Goal: Task Accomplishment & Management: Manage account settings

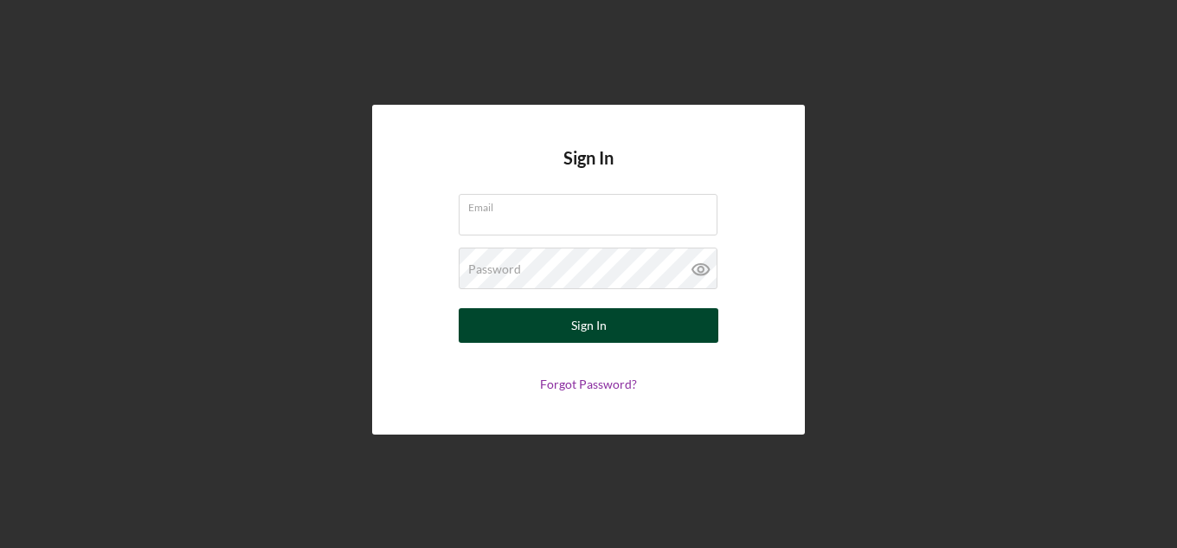
type input "[EMAIL_ADDRESS][DOMAIN_NAME]"
click at [633, 325] on button "Sign In" at bounding box center [589, 325] width 260 height 35
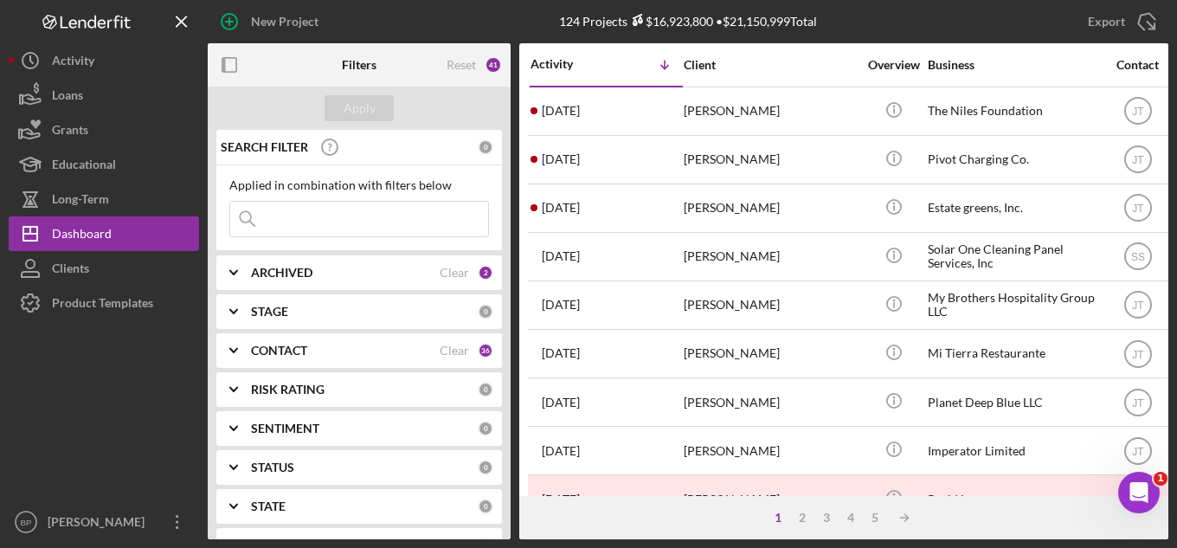
click at [258, 221] on icon at bounding box center [247, 219] width 35 height 35
click at [267, 220] on input at bounding box center [359, 219] width 258 height 35
type input "saucy"
click at [365, 104] on div "Apply" at bounding box center [360, 108] width 32 height 26
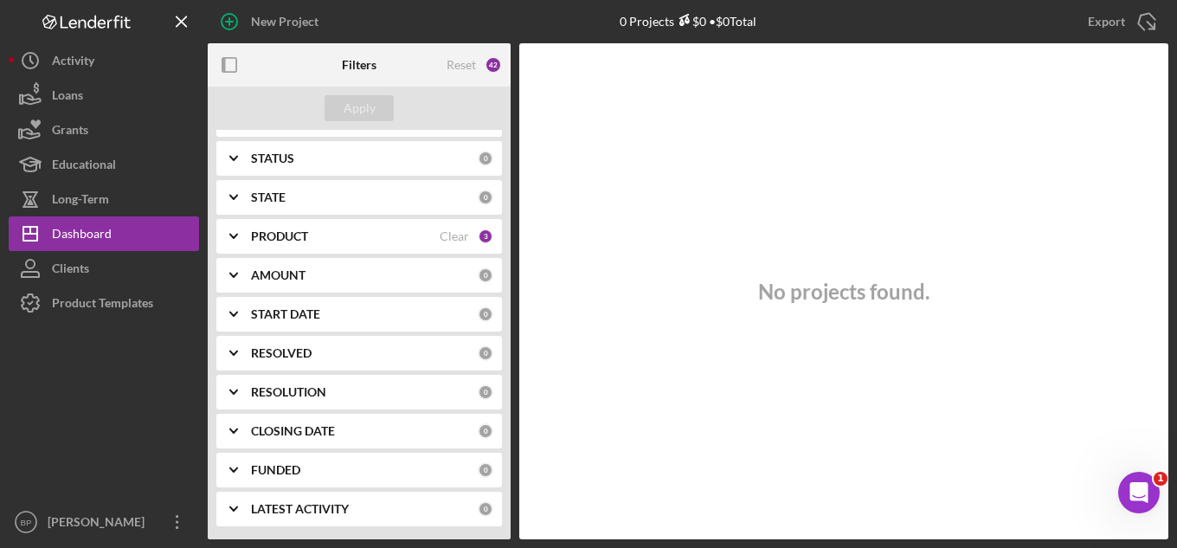
scroll to position [222, 0]
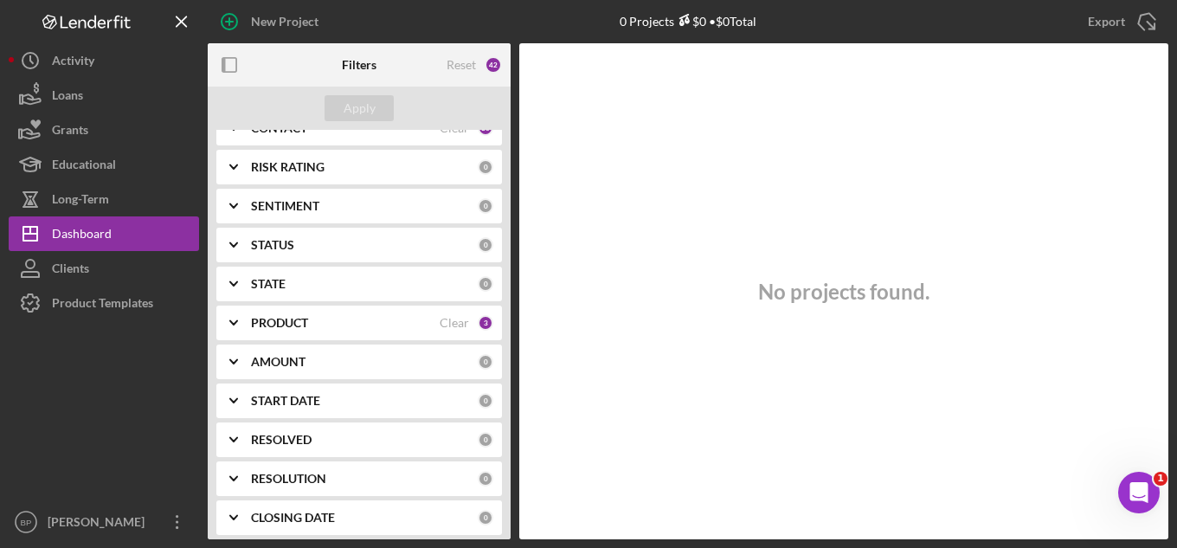
click at [370, 324] on div "PRODUCT" at bounding box center [345, 323] width 189 height 14
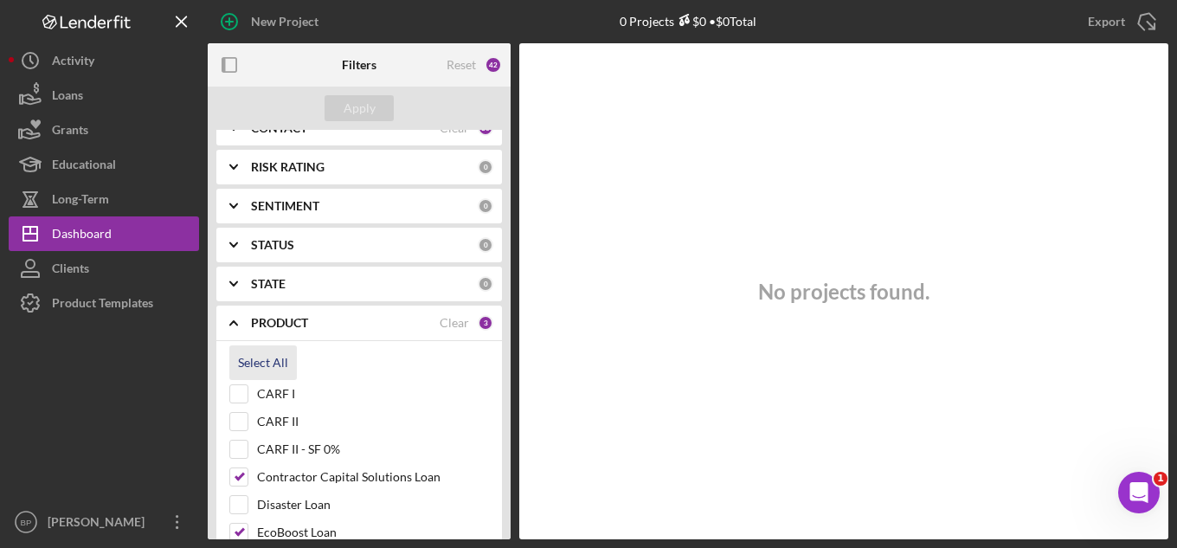
click at [263, 358] on div "Select All" at bounding box center [263, 362] width 50 height 35
checkbox input "true"
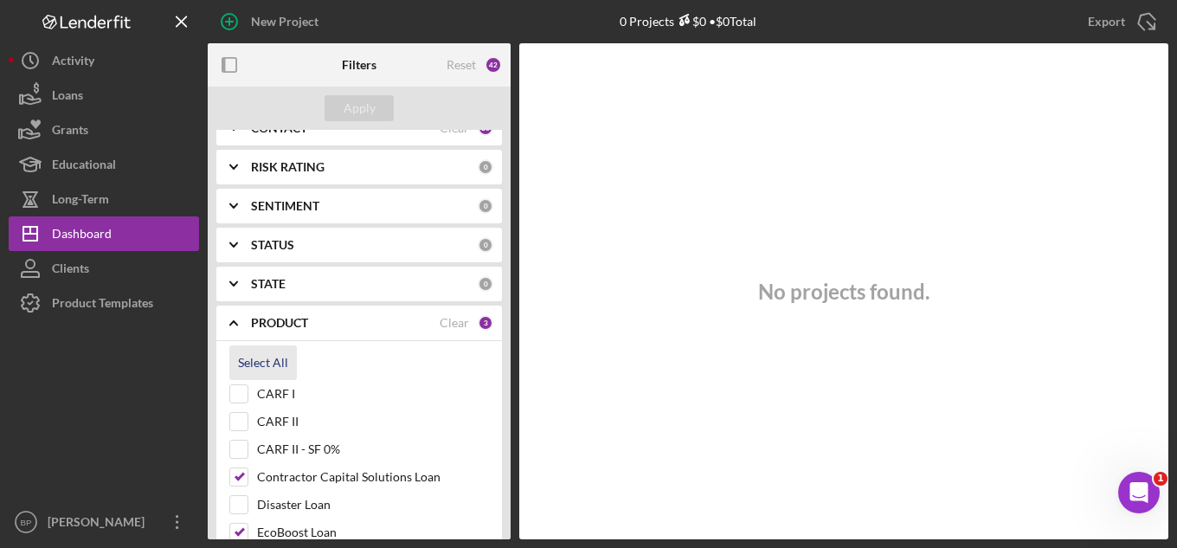
checkbox input "true"
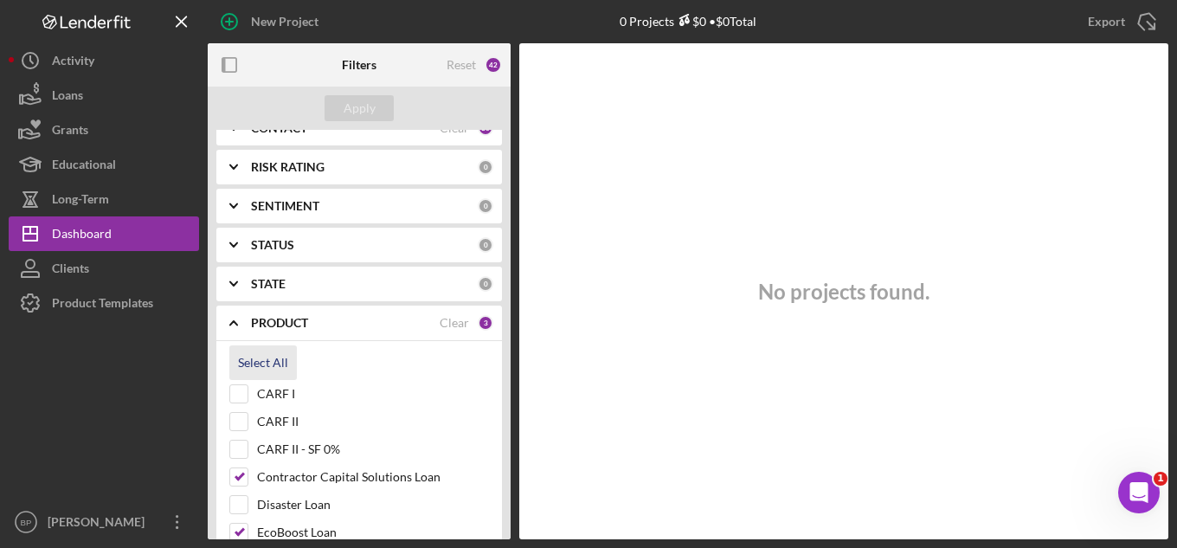
checkbox input "true"
click at [356, 107] on div "Apply" at bounding box center [360, 108] width 32 height 26
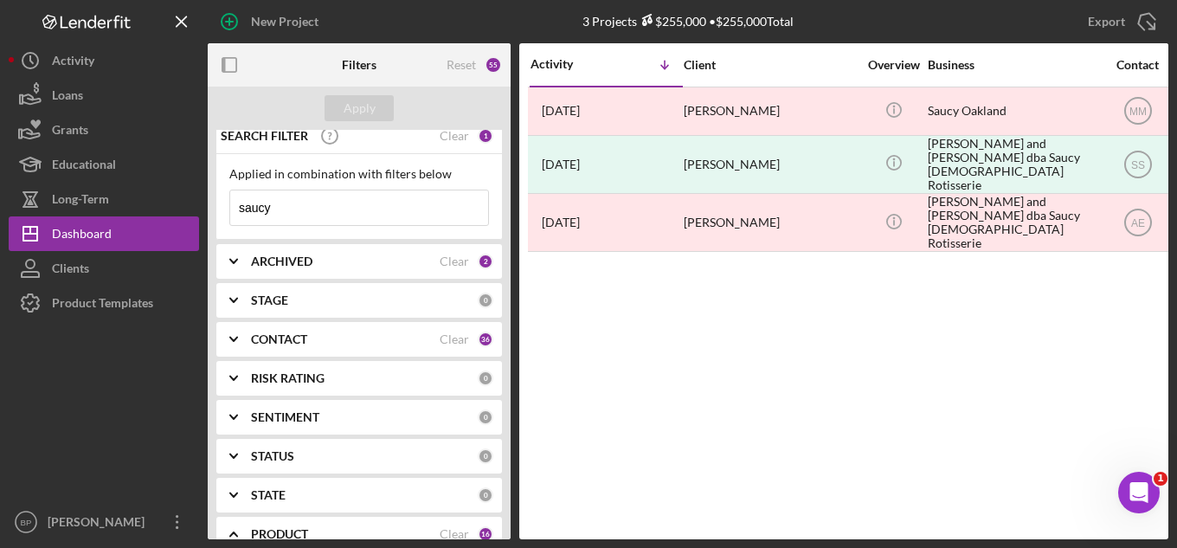
scroll to position [0, 0]
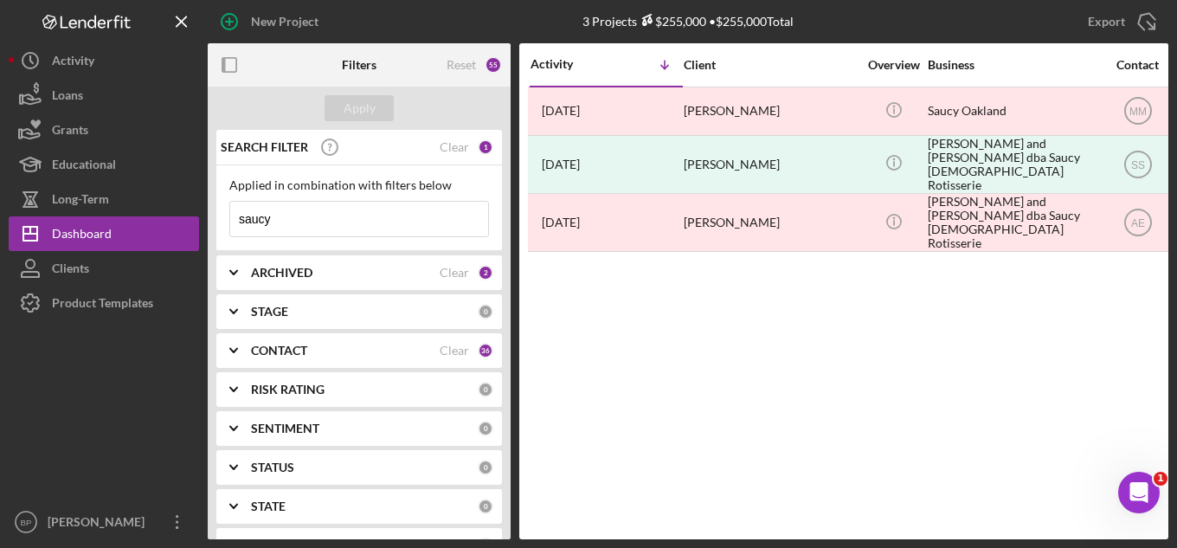
click at [298, 217] on input "saucy" at bounding box center [359, 219] width 258 height 35
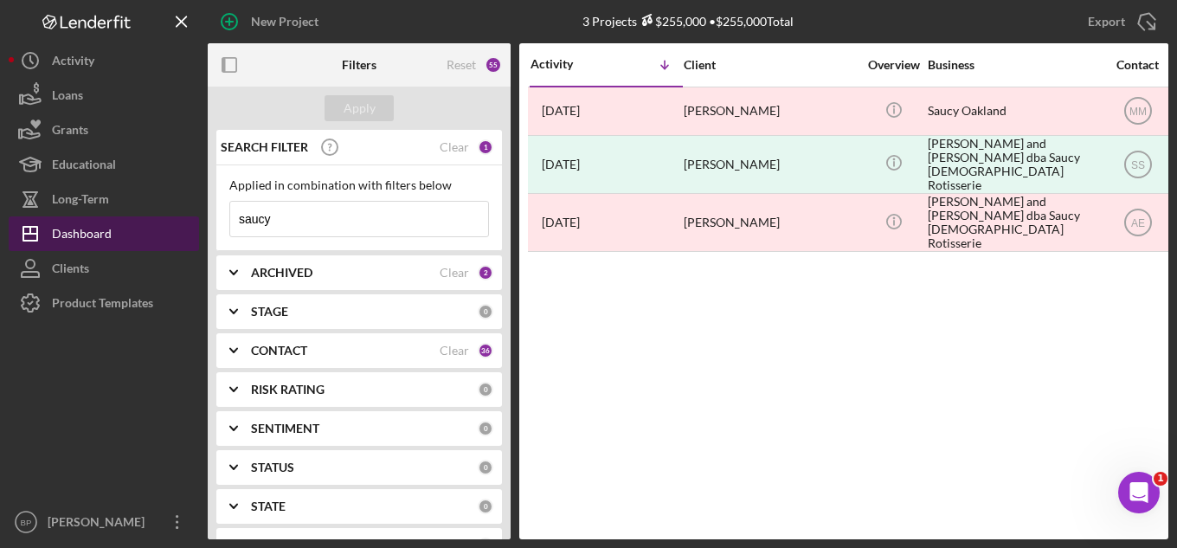
drag, startPoint x: 298, startPoint y: 217, endPoint x: 165, endPoint y: 216, distance: 132.4
click at [165, 216] on div "New Project Your account is not approved to send project invitations at this ti…" at bounding box center [589, 269] width 1160 height 539
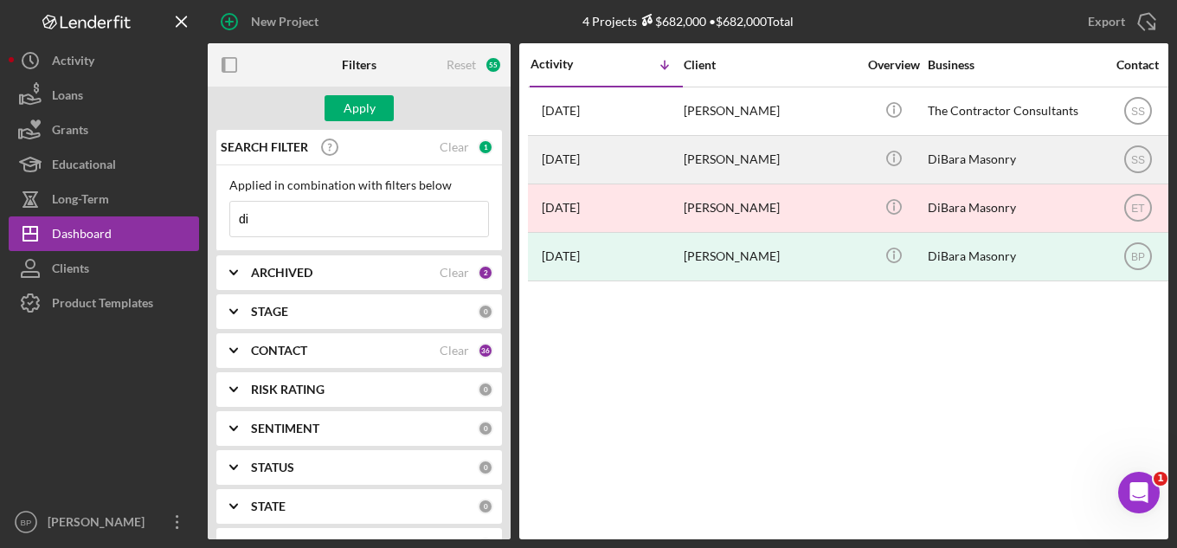
type input "d"
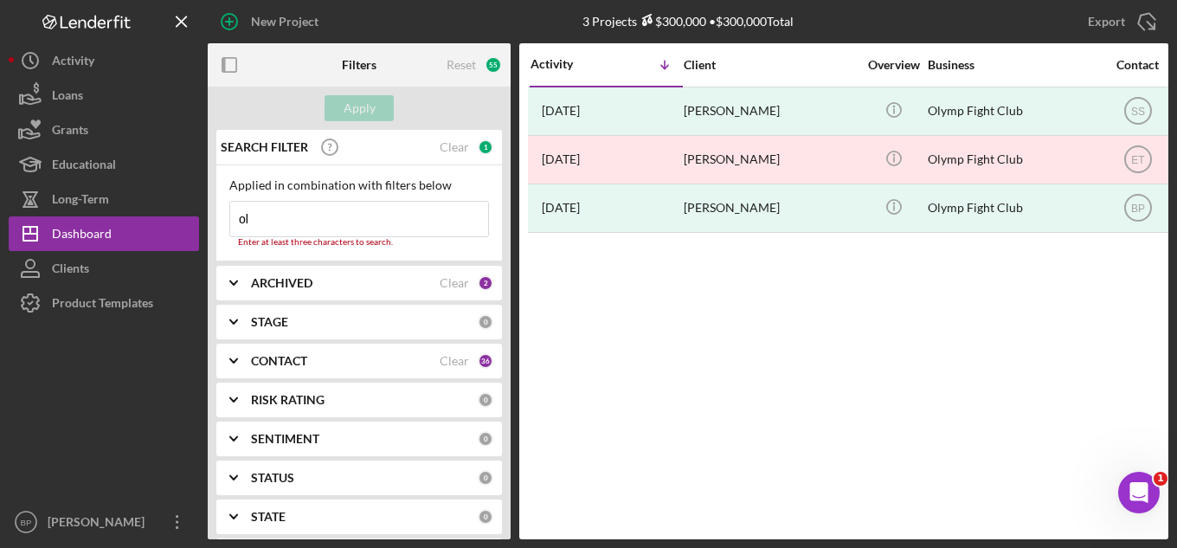
type input "o"
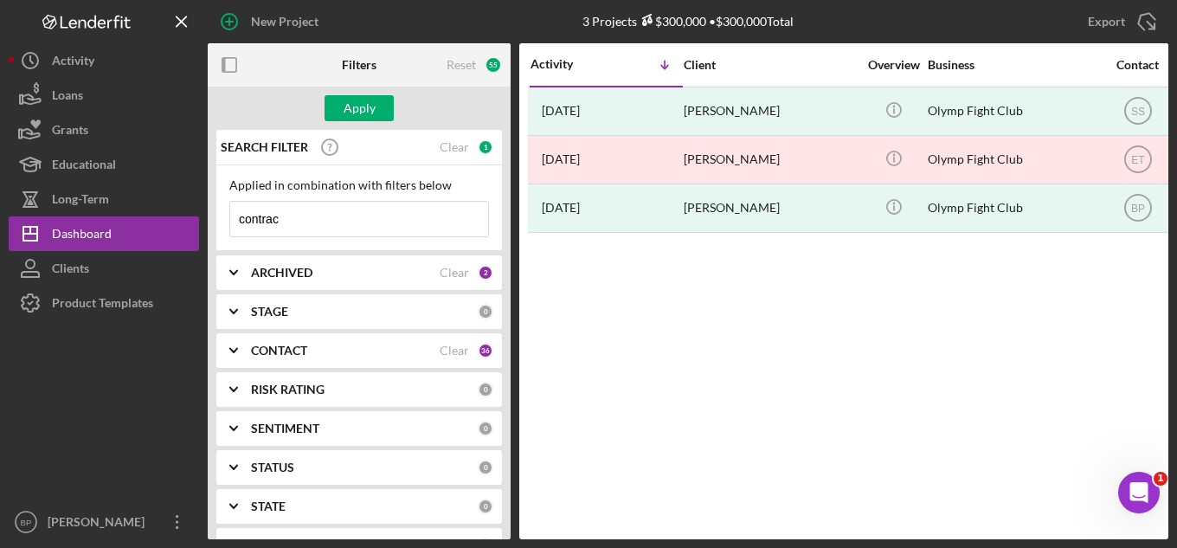
type input "contractor consultants"
click at [383, 227] on input "contractor consultants" at bounding box center [359, 219] width 258 height 35
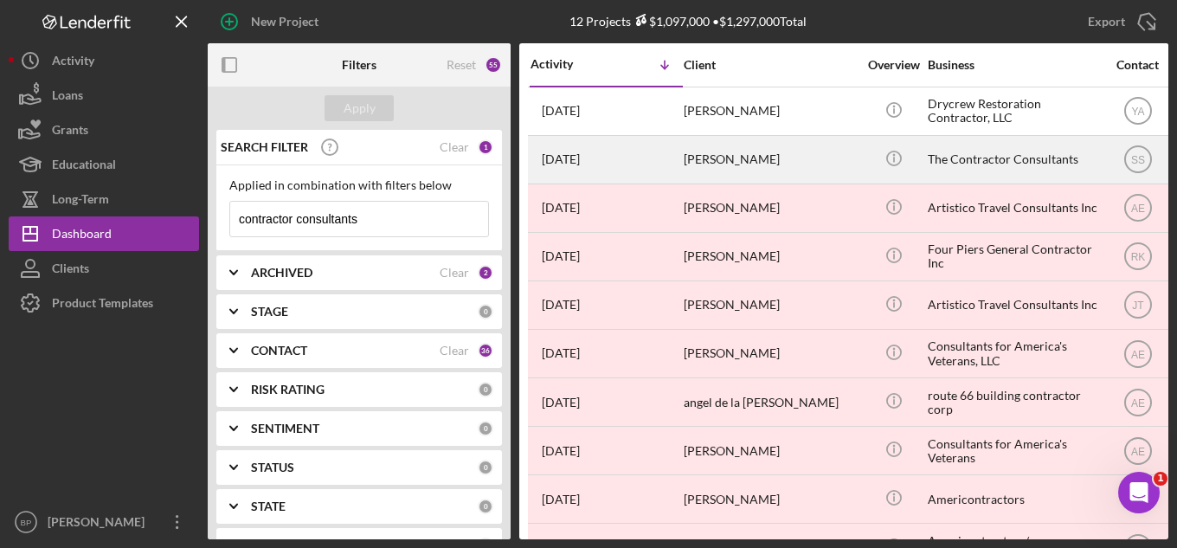
click at [832, 158] on div "[PERSON_NAME]" at bounding box center [770, 160] width 173 height 46
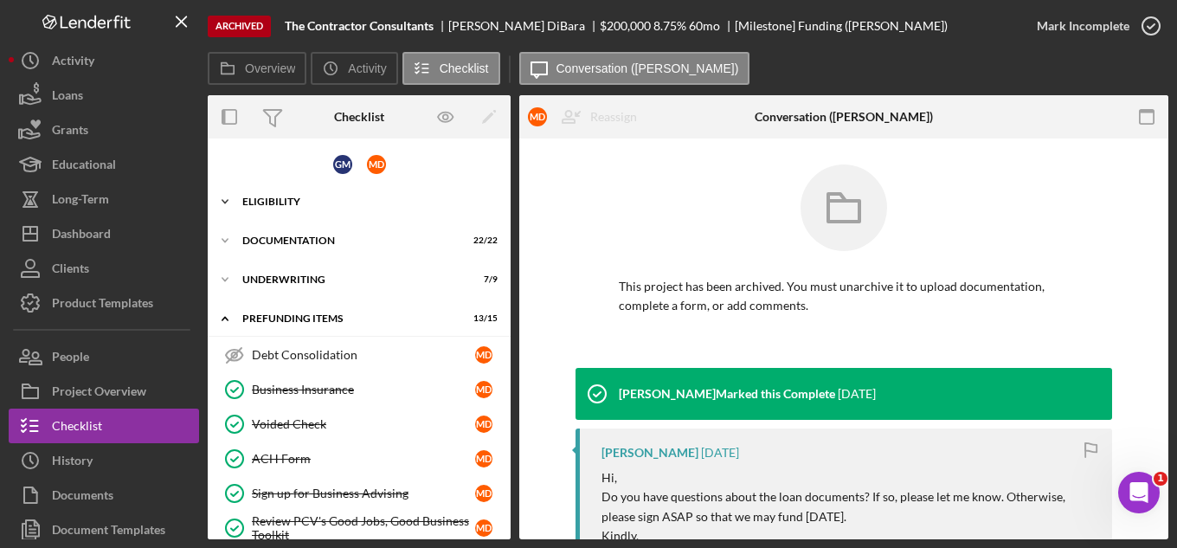
click at [285, 194] on div "Icon/Expander Eligibility 7 / 7" at bounding box center [359, 201] width 303 height 35
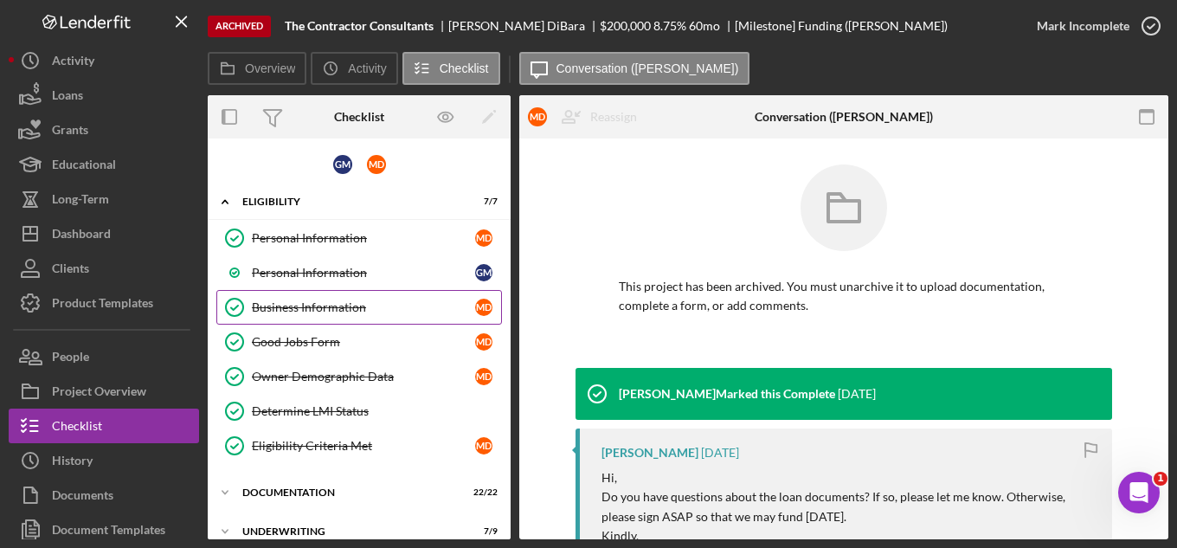
click at [299, 319] on link "Business Information Business Information M D" at bounding box center [359, 307] width 286 height 35
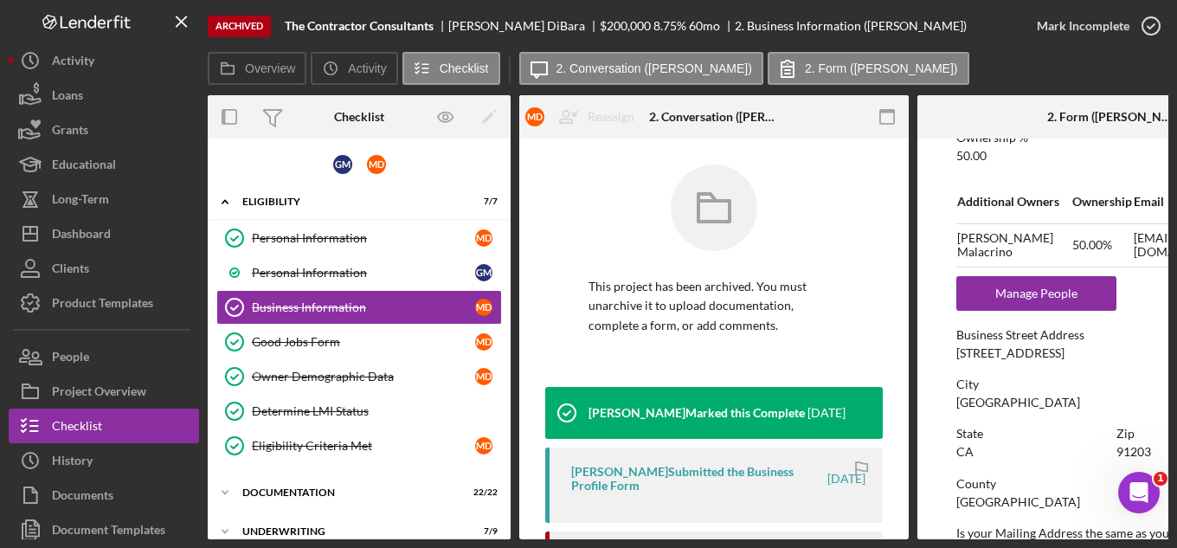
scroll to position [779, 0]
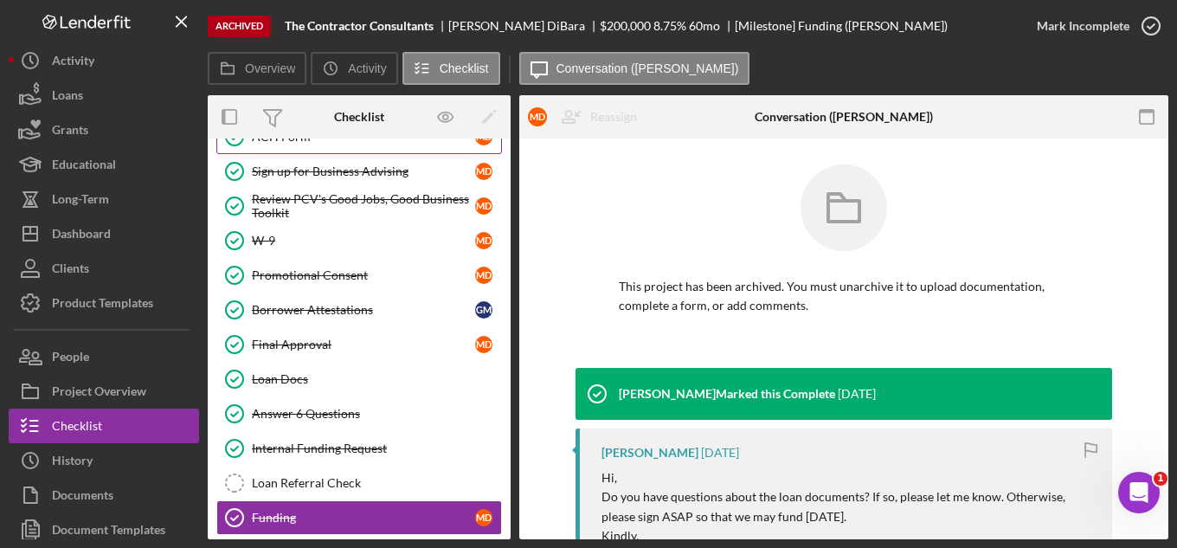
scroll to position [587, 0]
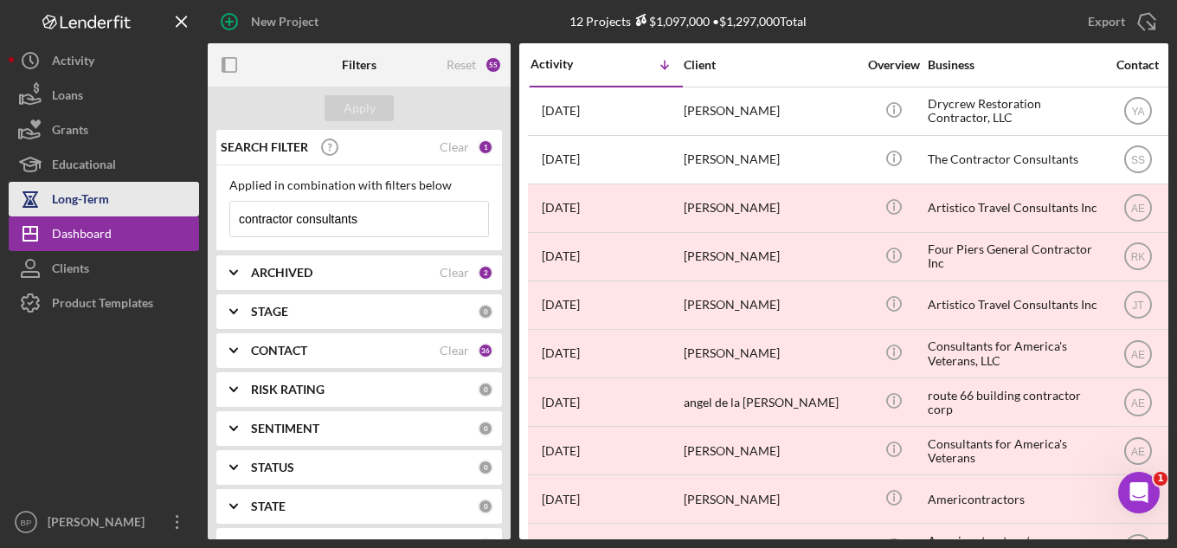
drag, startPoint x: 422, startPoint y: 220, endPoint x: 36, endPoint y: 216, distance: 386.1
click at [36, 216] on div "New Project 12 Projects $1,097,000 • $1,297,000 Total contractor consultants Ex…" at bounding box center [589, 269] width 1160 height 539
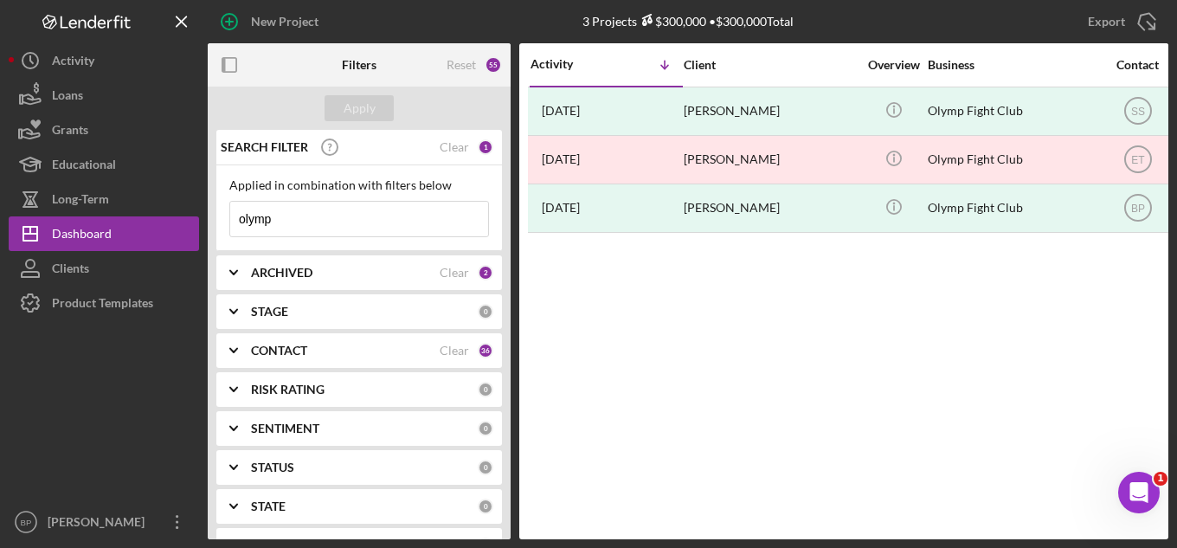
click at [346, 222] on input "olymp" at bounding box center [359, 219] width 258 height 35
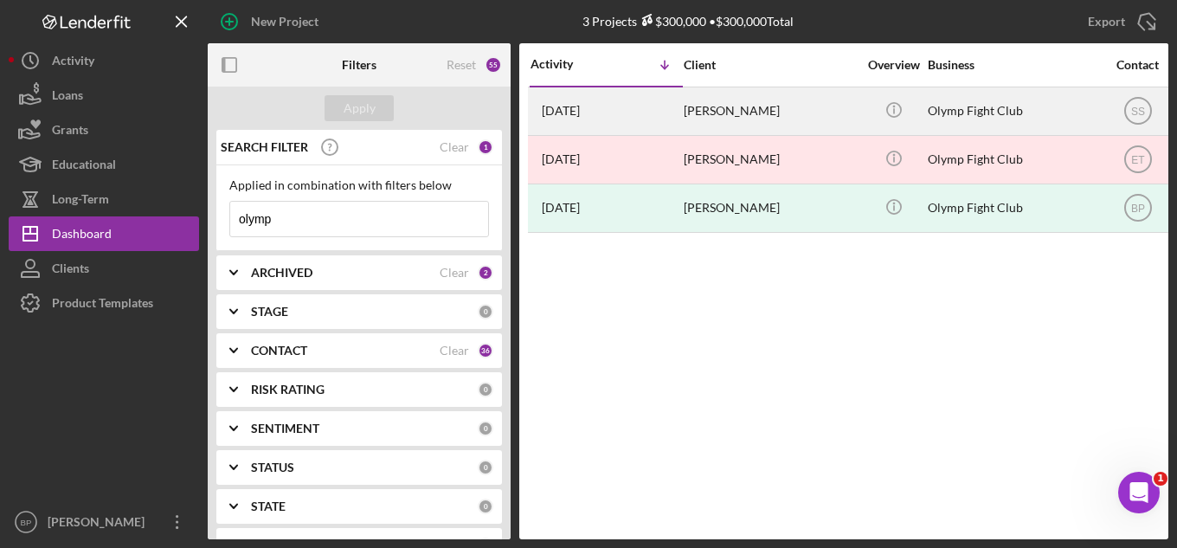
type input "olymp"
click at [711, 105] on div "[PERSON_NAME]" at bounding box center [770, 111] width 173 height 46
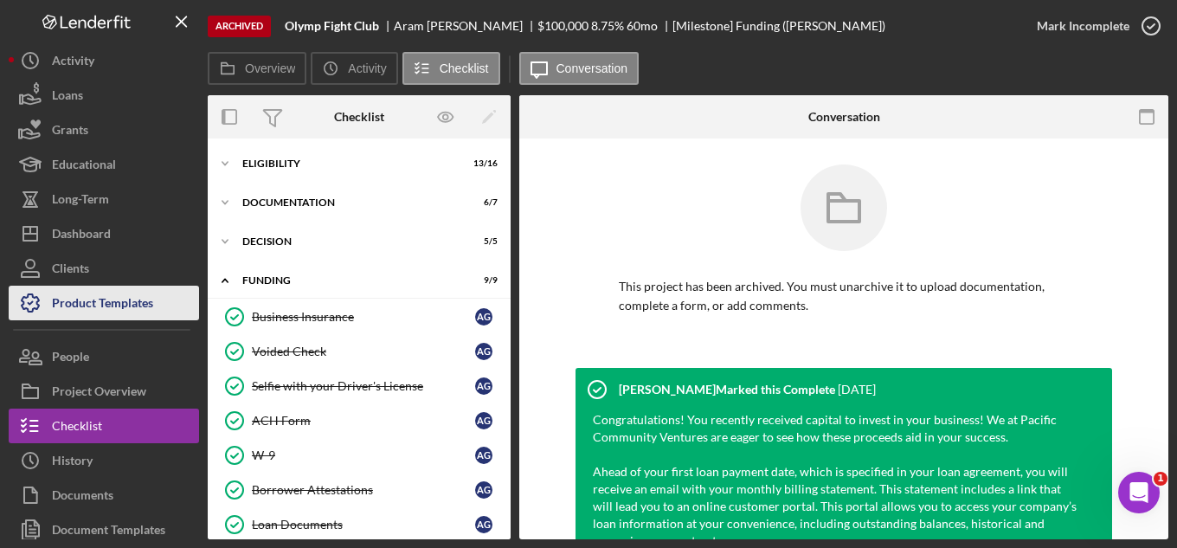
click at [125, 311] on div "Product Templates" at bounding box center [102, 305] width 101 height 39
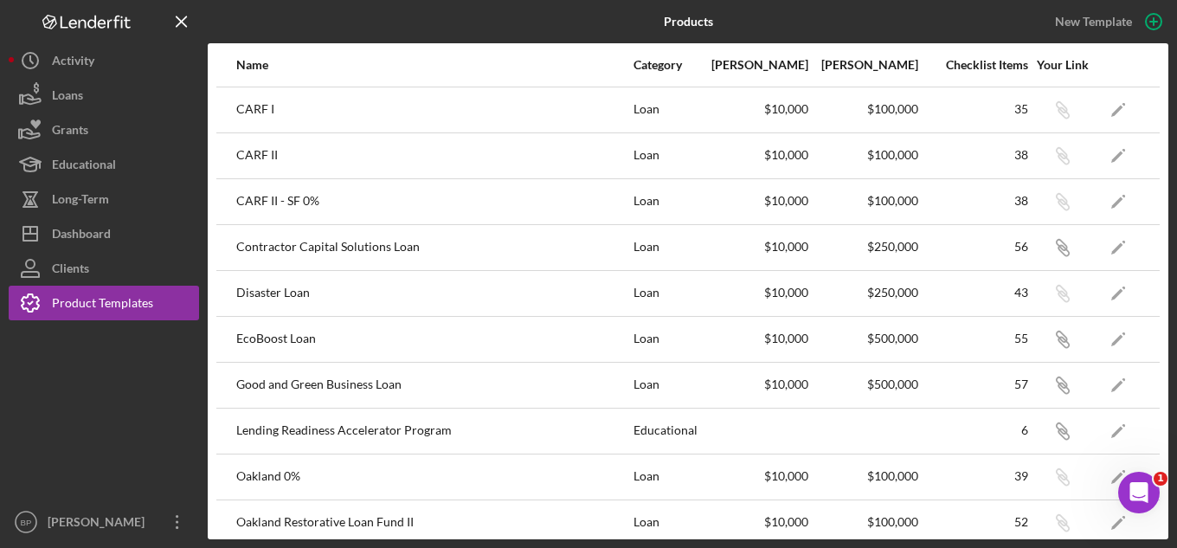
click at [356, 16] on div at bounding box center [368, 21] width 320 height 43
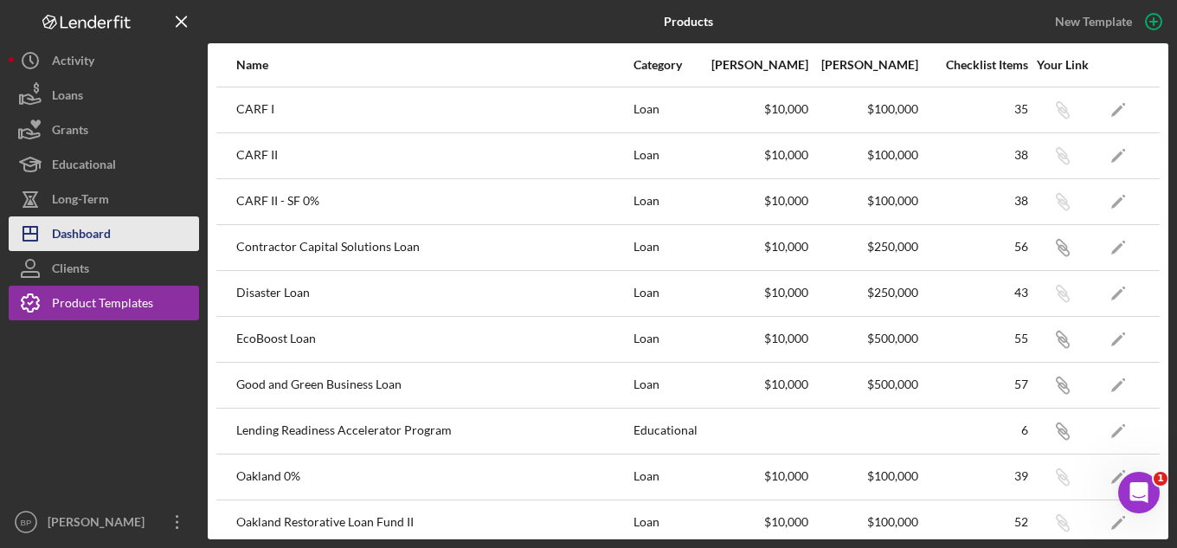
click at [133, 232] on button "Icon/Dashboard Dashboard" at bounding box center [104, 233] width 190 height 35
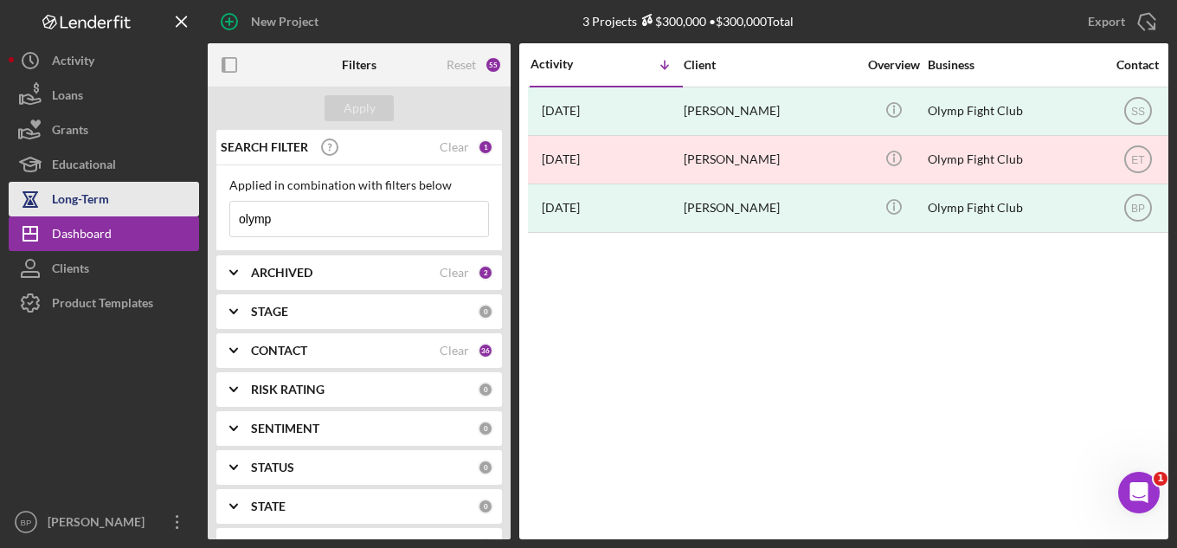
drag, startPoint x: 319, startPoint y: 222, endPoint x: 163, endPoint y: 209, distance: 157.1
click at [163, 209] on div "New Project 3 Projects $300,000 • $300,000 Total olymp Export Icon/Export Filte…" at bounding box center [589, 269] width 1160 height 539
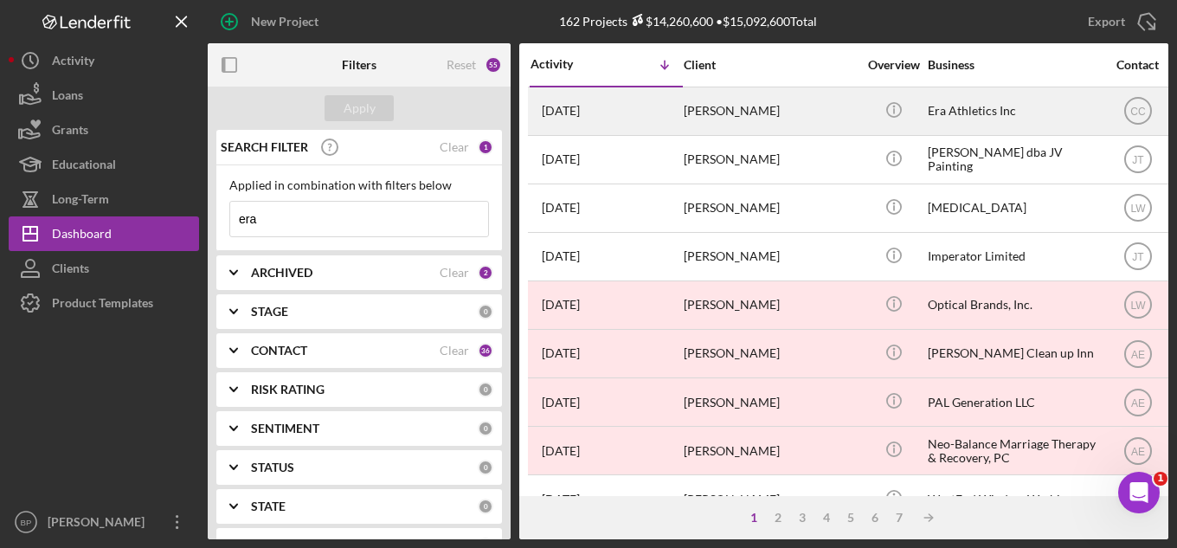
type input "era"
click at [927, 110] on td "Era Athletics Inc" at bounding box center [1015, 111] width 177 height 48
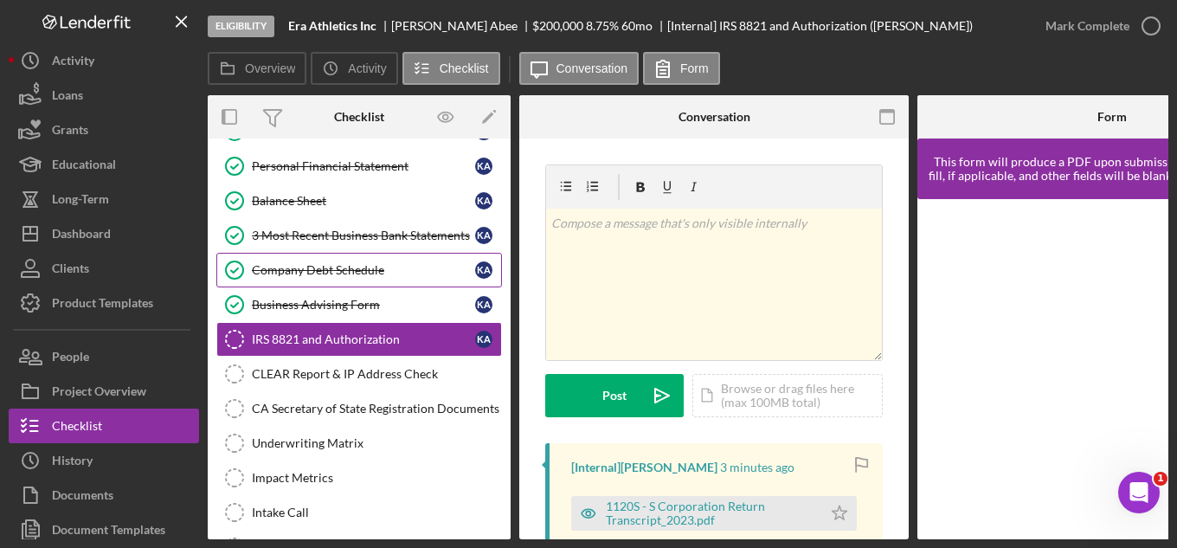
scroll to position [229, 0]
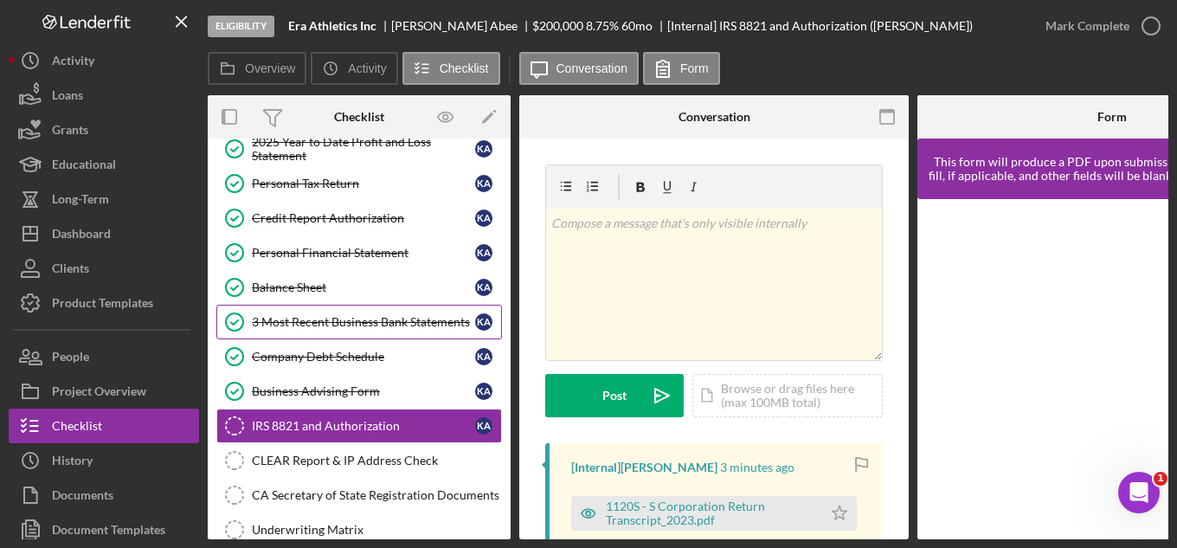
click at [352, 324] on div "3 Most Recent Business Bank Statements" at bounding box center [363, 322] width 223 height 14
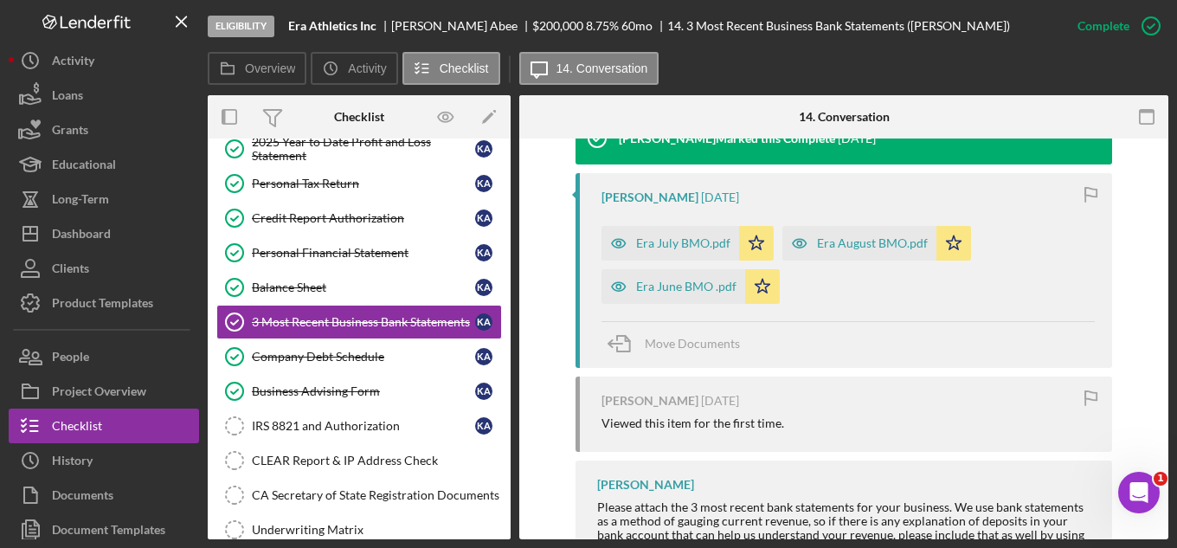
scroll to position [606, 0]
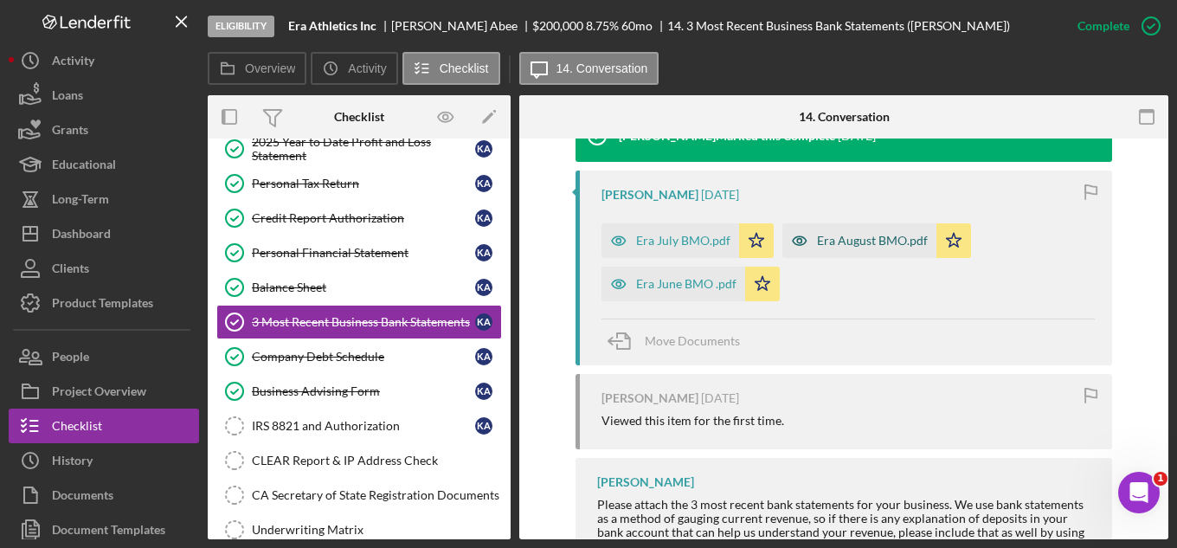
click at [843, 242] on div "Era August BMO.pdf" at bounding box center [872, 241] width 111 height 14
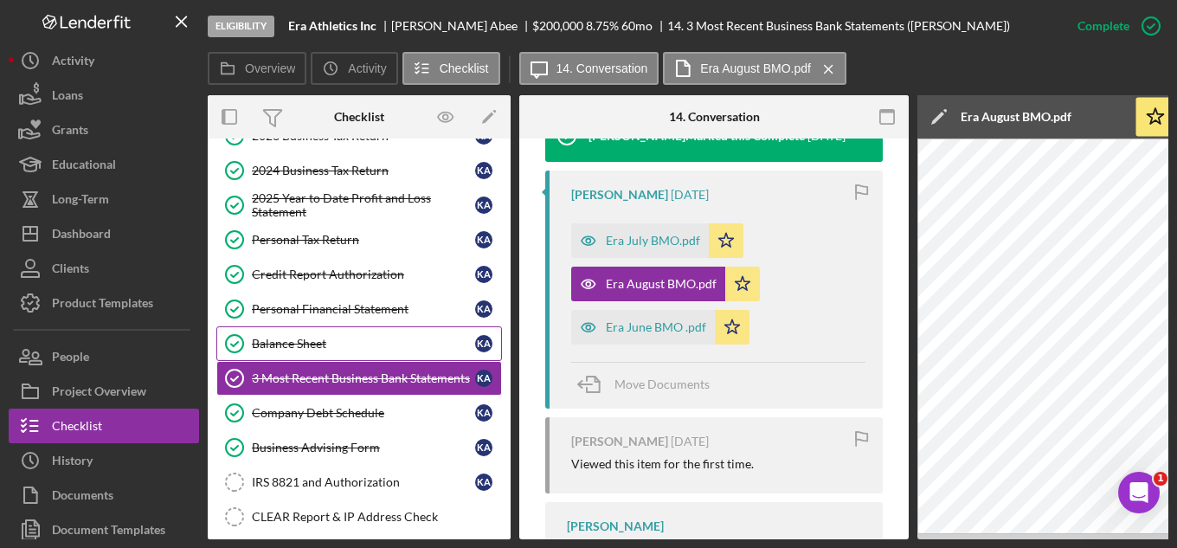
scroll to position [142, 0]
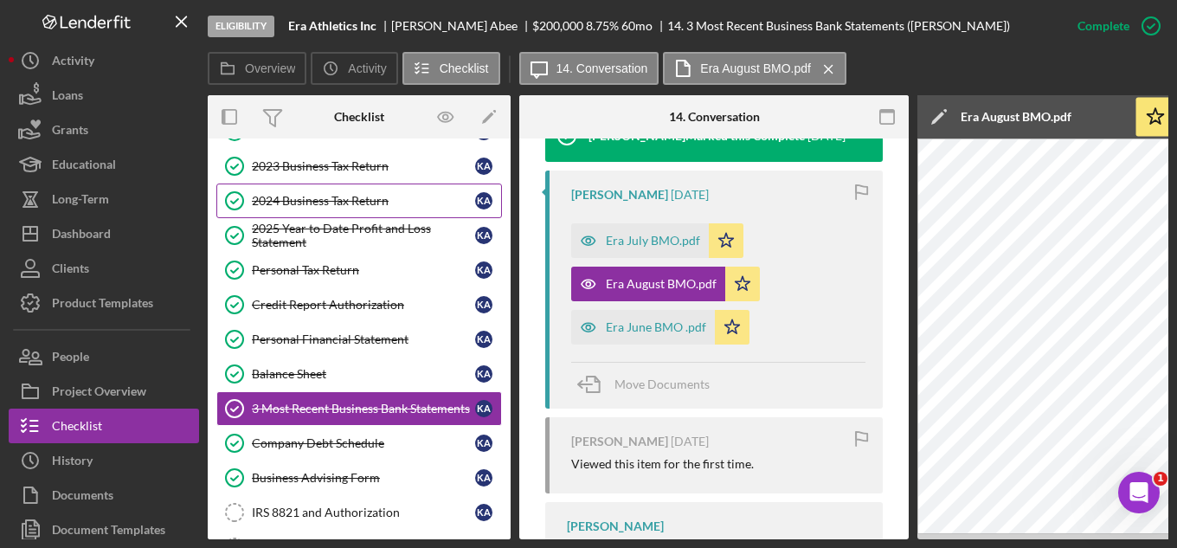
click at [299, 196] on div "2024 Business Tax Return" at bounding box center [363, 201] width 223 height 14
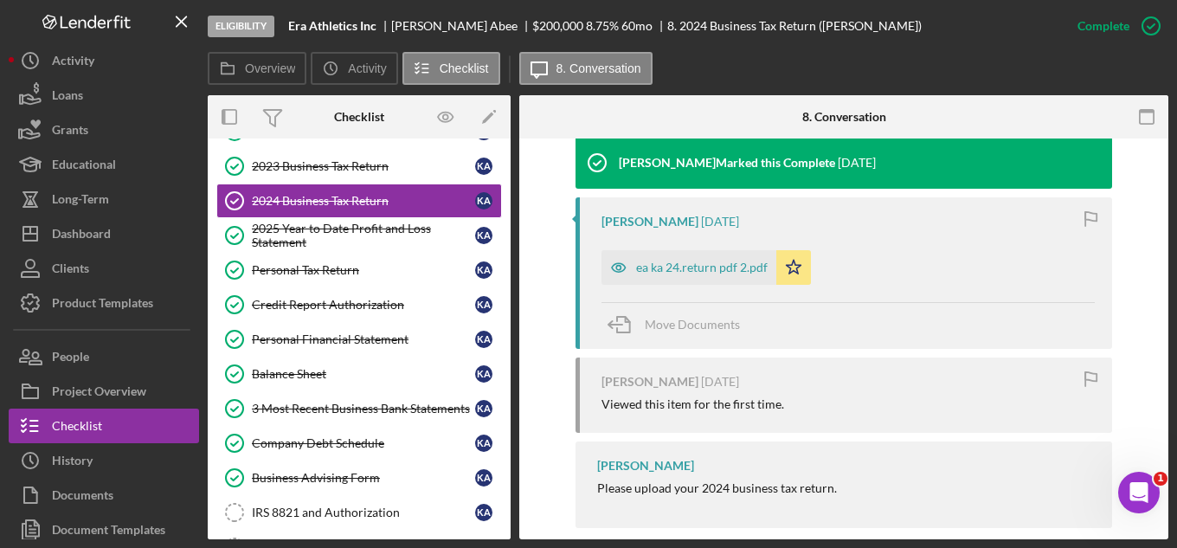
scroll to position [602, 0]
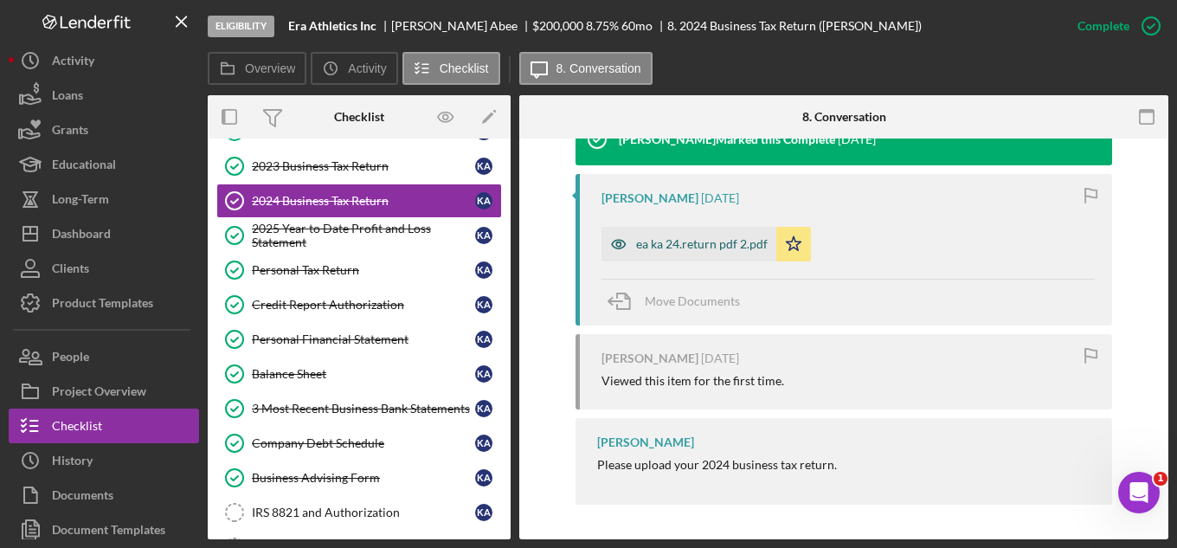
click at [659, 240] on div "ea ka 24.return pdf 2.pdf" at bounding box center [702, 244] width 132 height 14
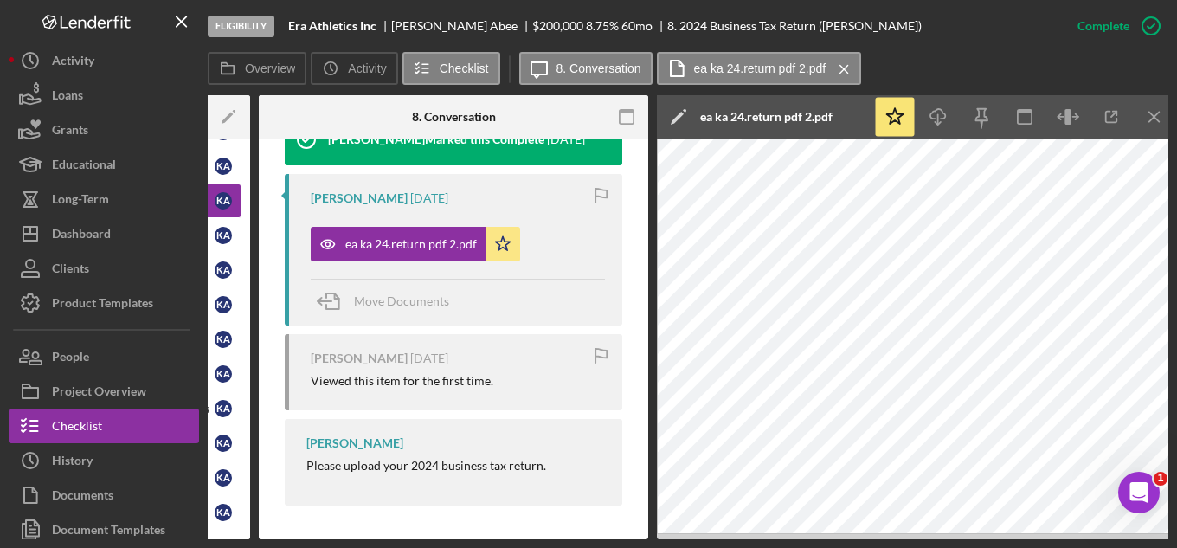
scroll to position [0, 268]
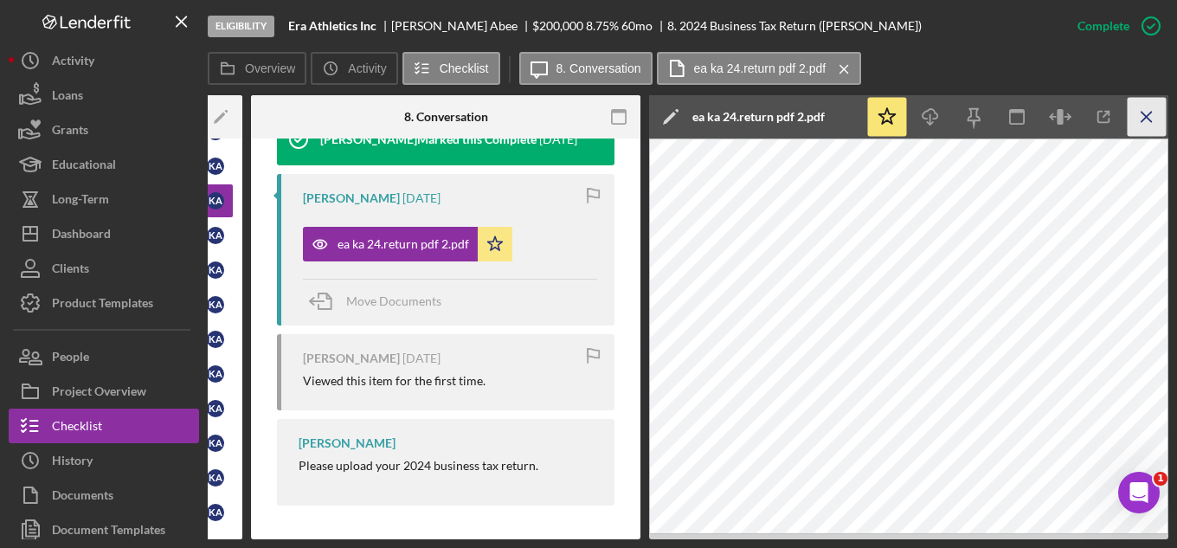
click at [1141, 116] on icon "Icon/Menu Close" at bounding box center [1147, 117] width 39 height 39
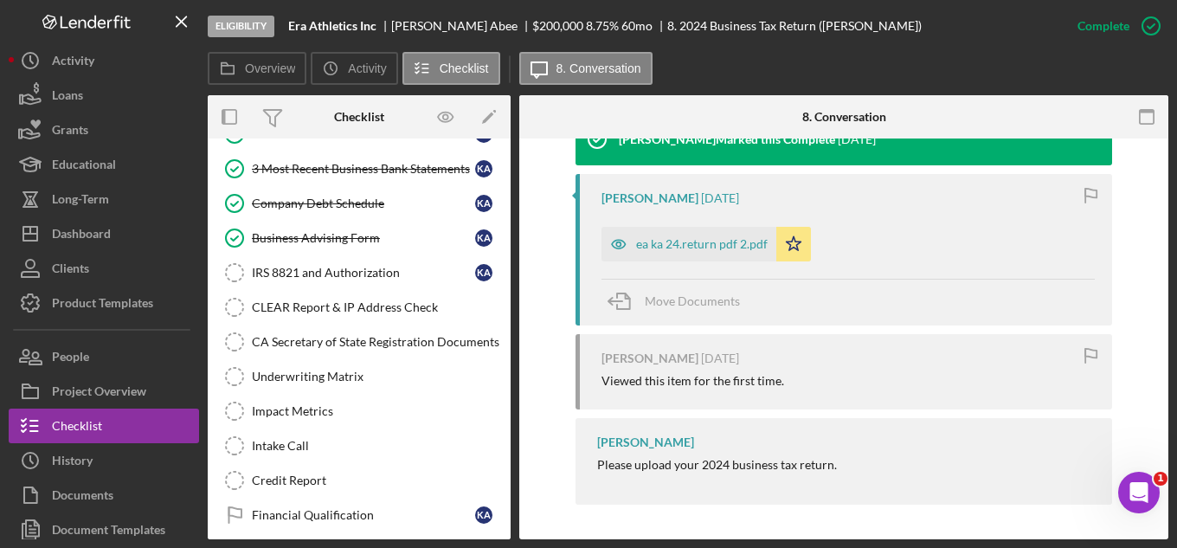
scroll to position [470, 0]
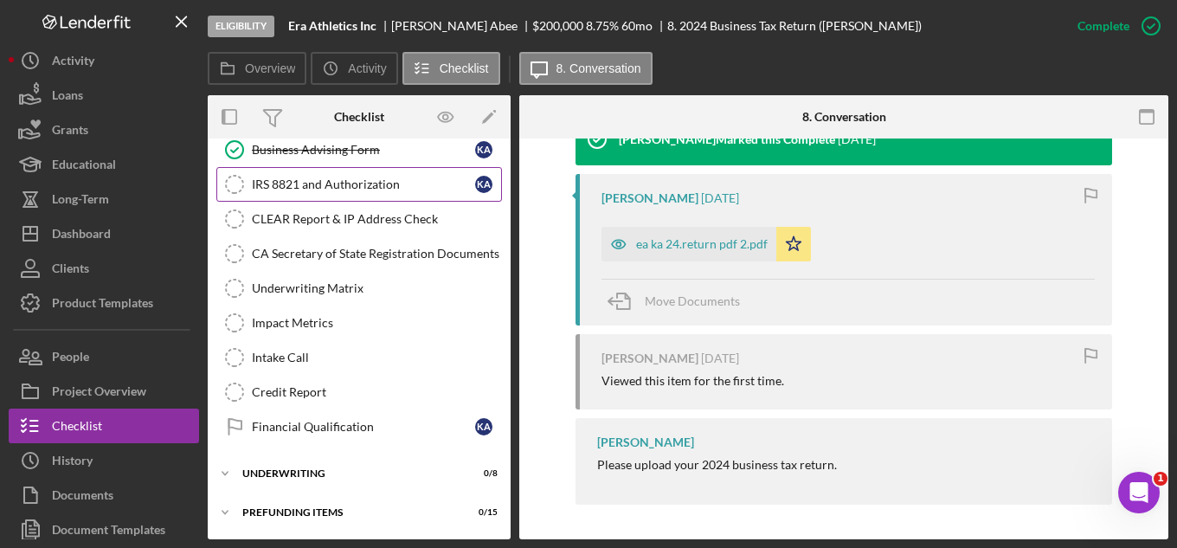
click at [330, 188] on div "IRS 8821 and Authorization" at bounding box center [363, 184] width 223 height 14
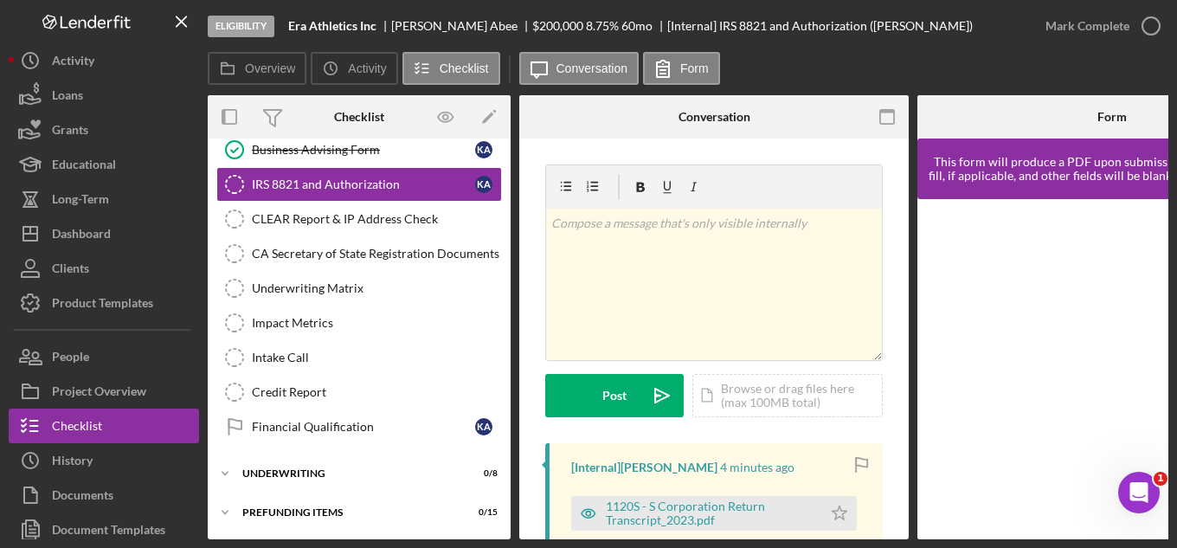
scroll to position [260, 0]
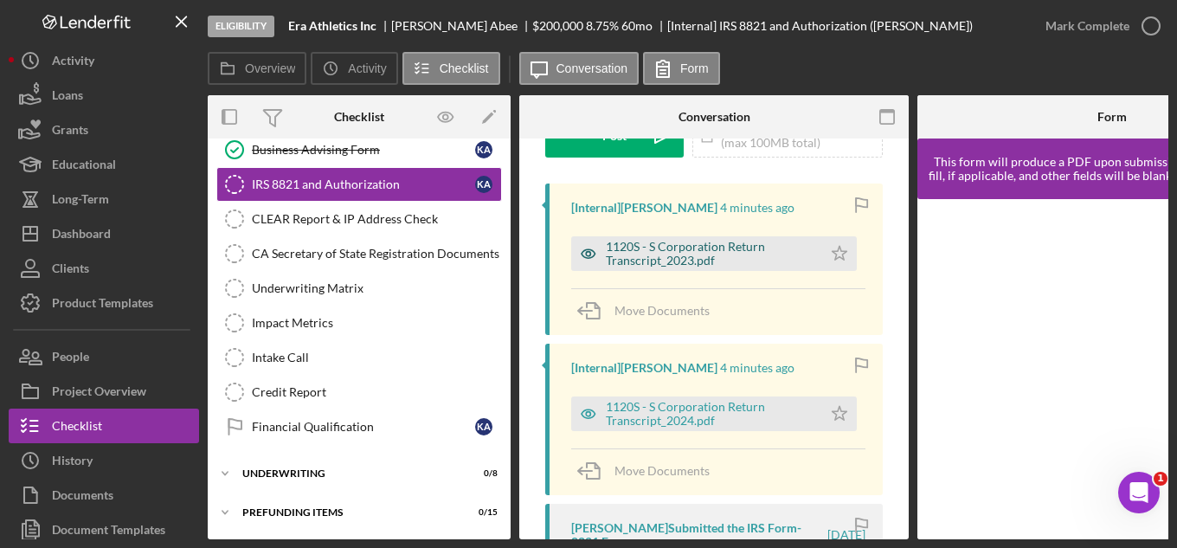
click at [622, 250] on div "1120S - S Corporation Return Transcript_2023.pdf" at bounding box center [710, 254] width 208 height 28
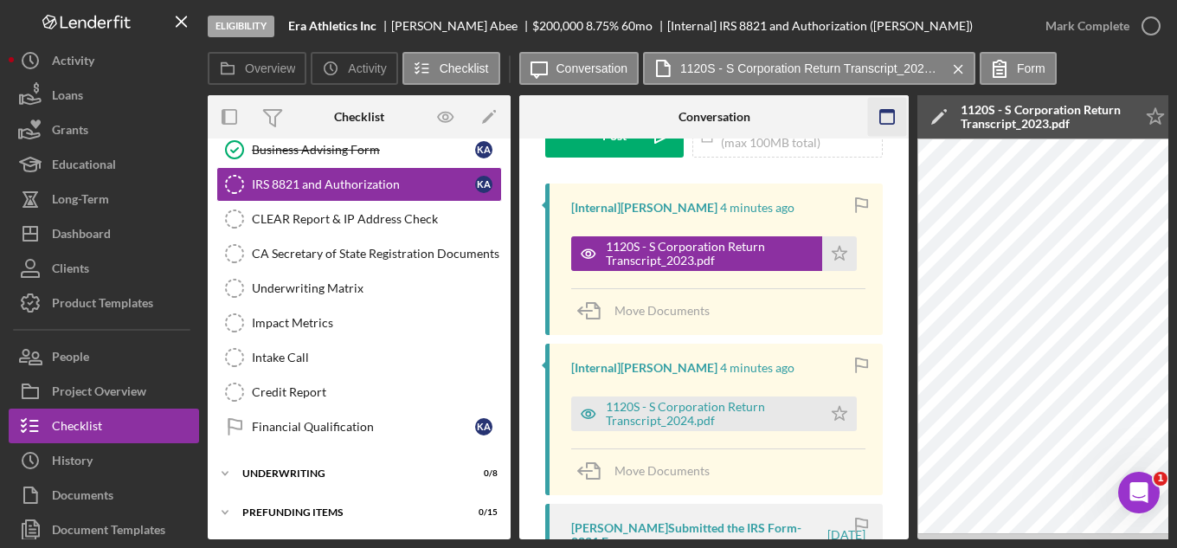
click at [888, 117] on icon "button" at bounding box center [887, 117] width 39 height 39
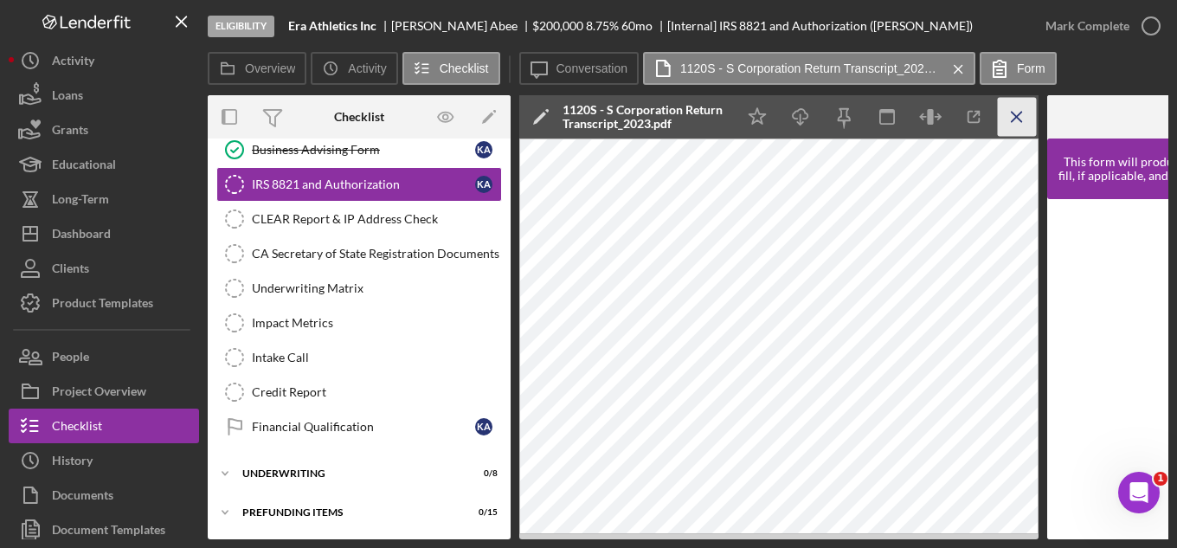
click at [1020, 113] on line "button" at bounding box center [1017, 117] width 10 height 10
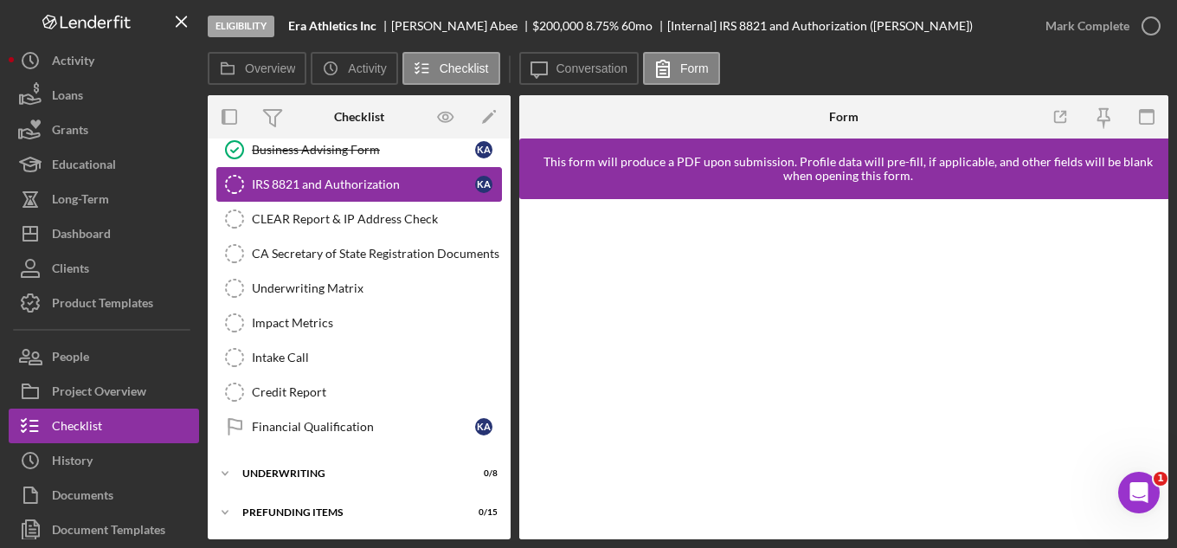
click at [306, 180] on div "IRS 8821 and Authorization" at bounding box center [363, 184] width 223 height 14
click at [307, 148] on div "Business Advising Form" at bounding box center [363, 150] width 223 height 14
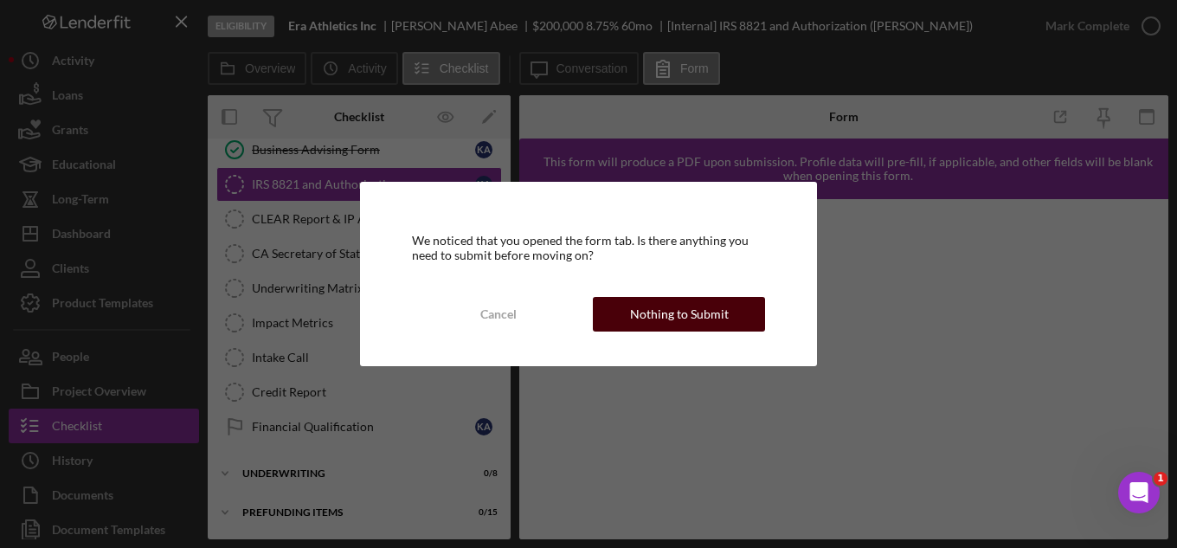
click at [673, 314] on div "Nothing to Submit" at bounding box center [679, 314] width 99 height 35
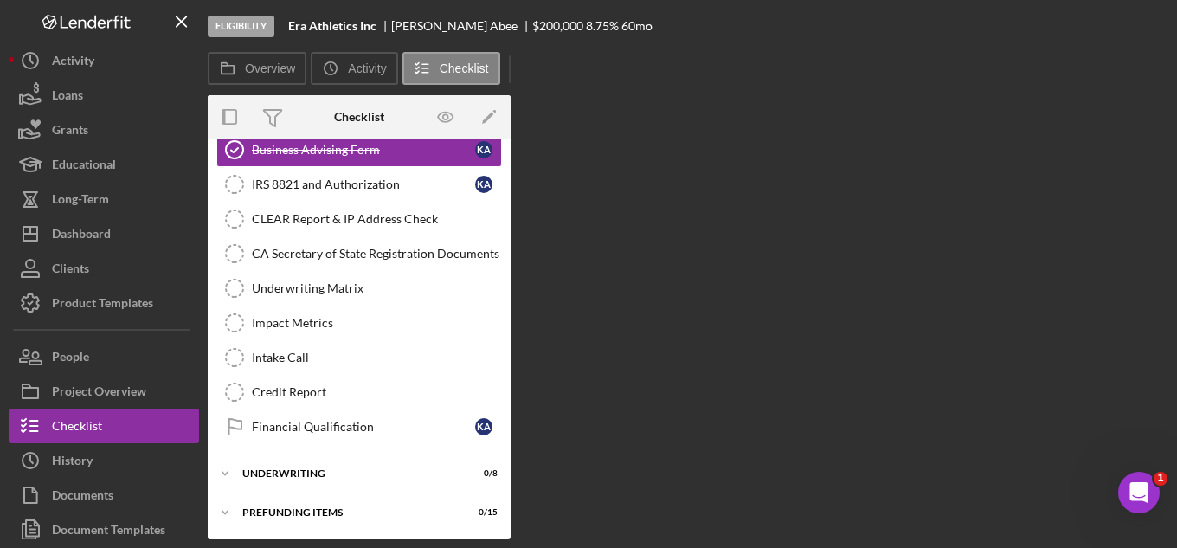
scroll to position [464, 0]
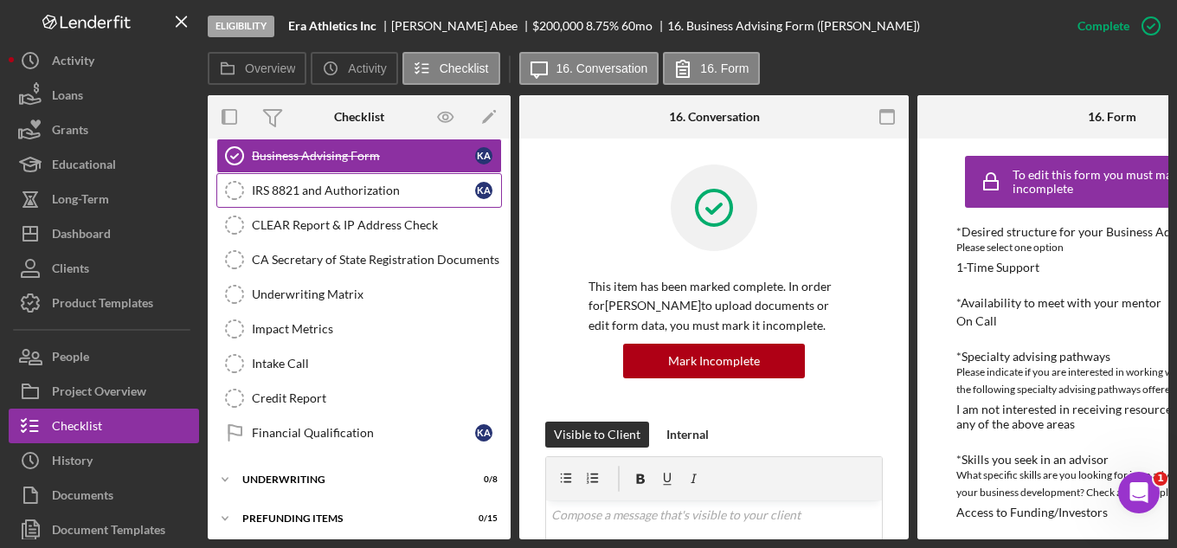
click at [281, 190] on div "IRS 8821 and Authorization" at bounding box center [363, 190] width 223 height 14
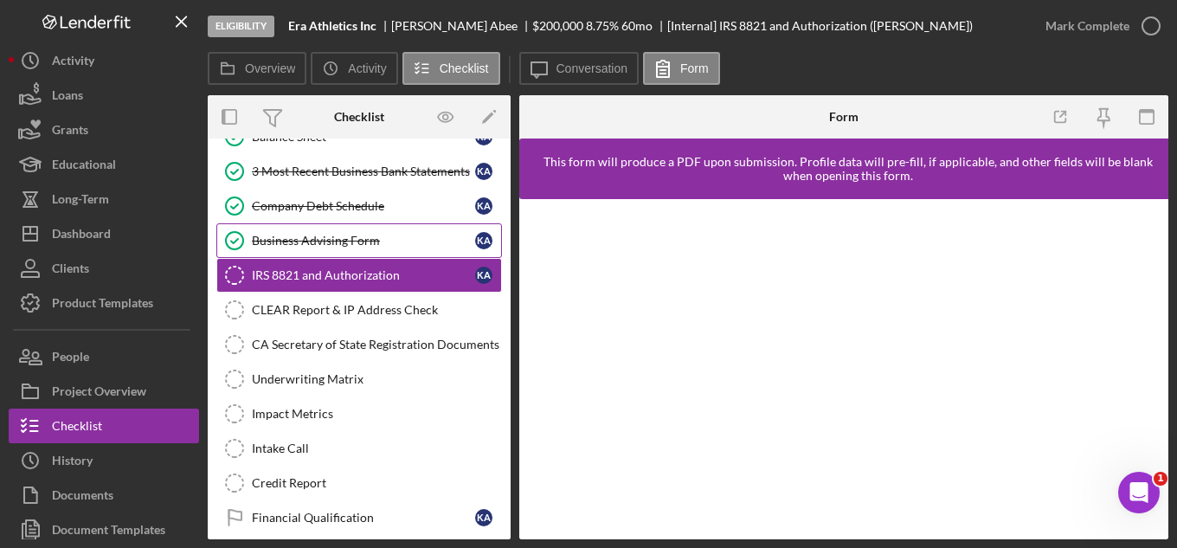
scroll to position [464, 0]
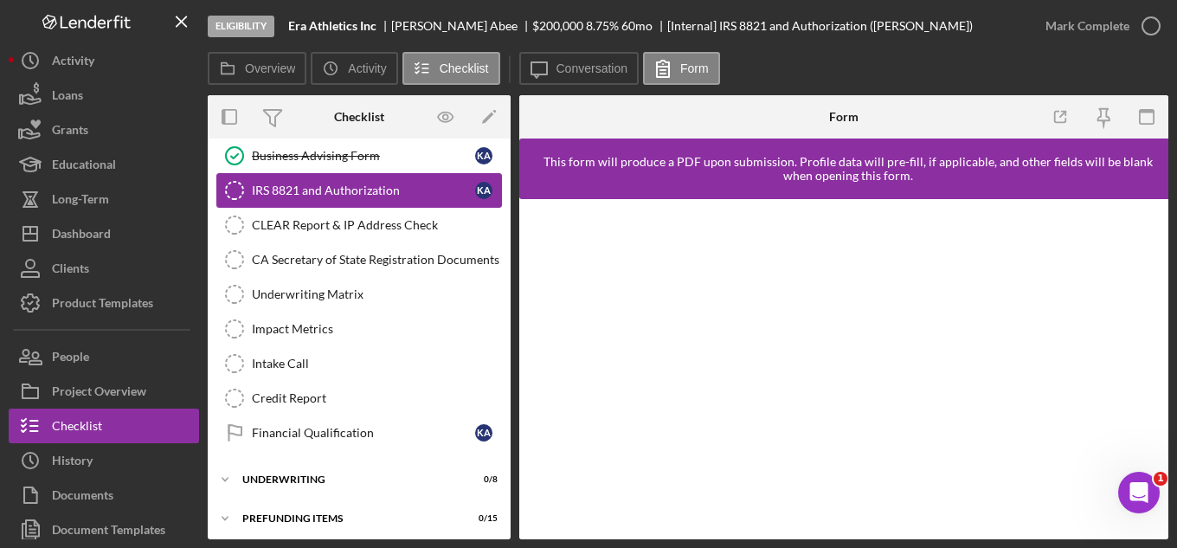
click at [323, 190] on div "IRS 8821 and Authorization" at bounding box center [363, 190] width 223 height 14
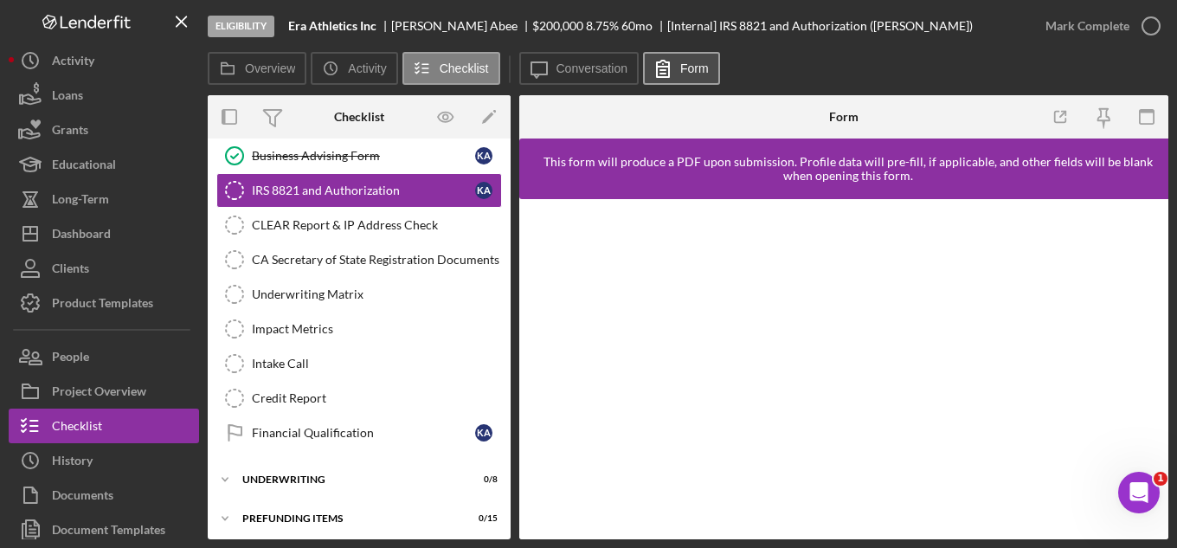
click at [674, 73] on icon at bounding box center [662, 68] width 43 height 43
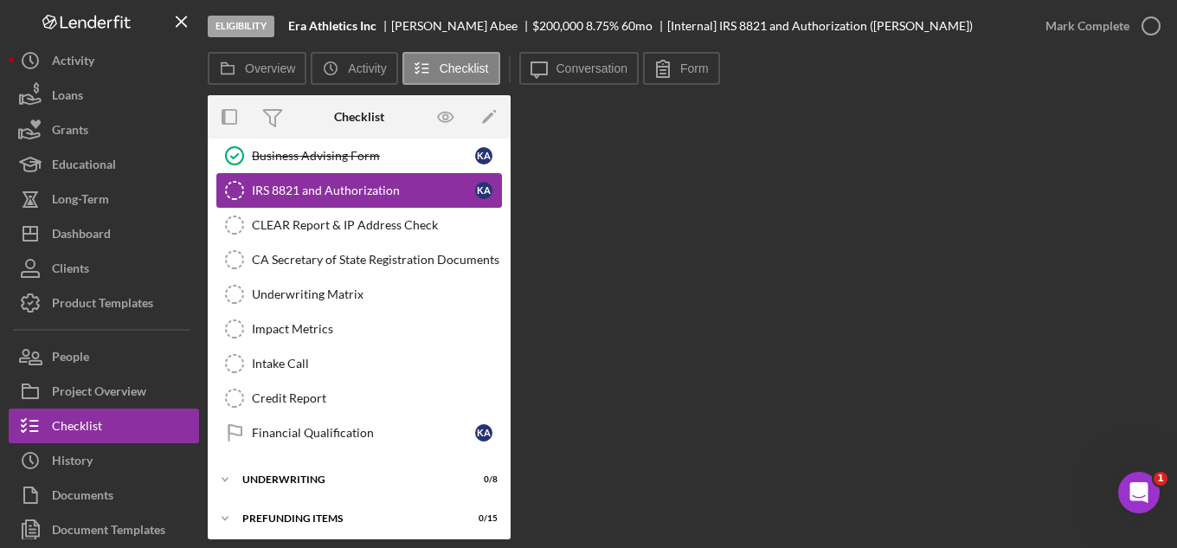
click at [361, 186] on div "IRS 8821 and Authorization" at bounding box center [363, 190] width 223 height 14
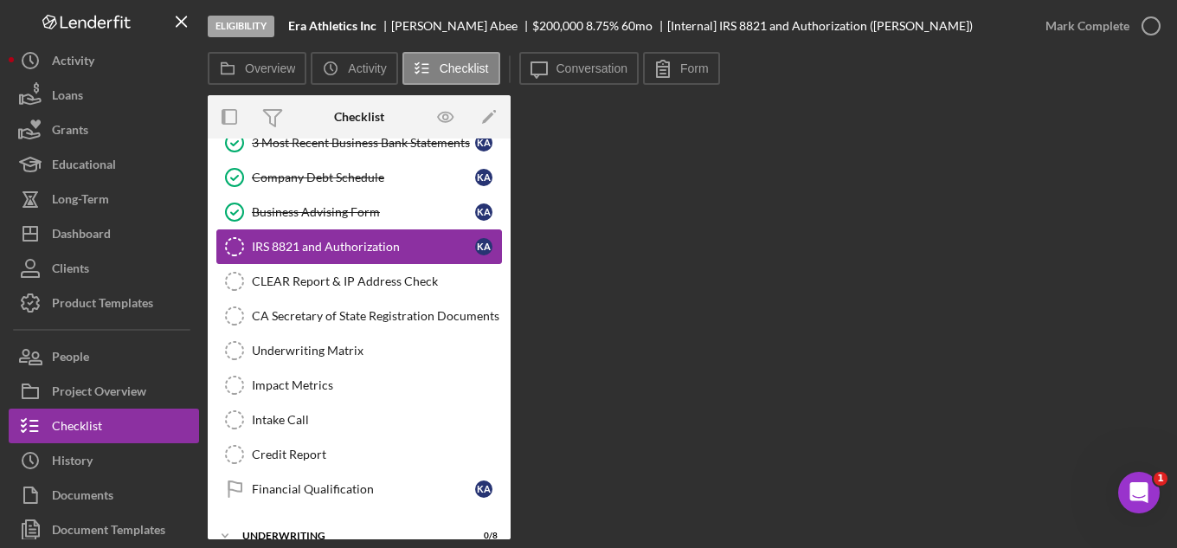
scroll to position [377, 0]
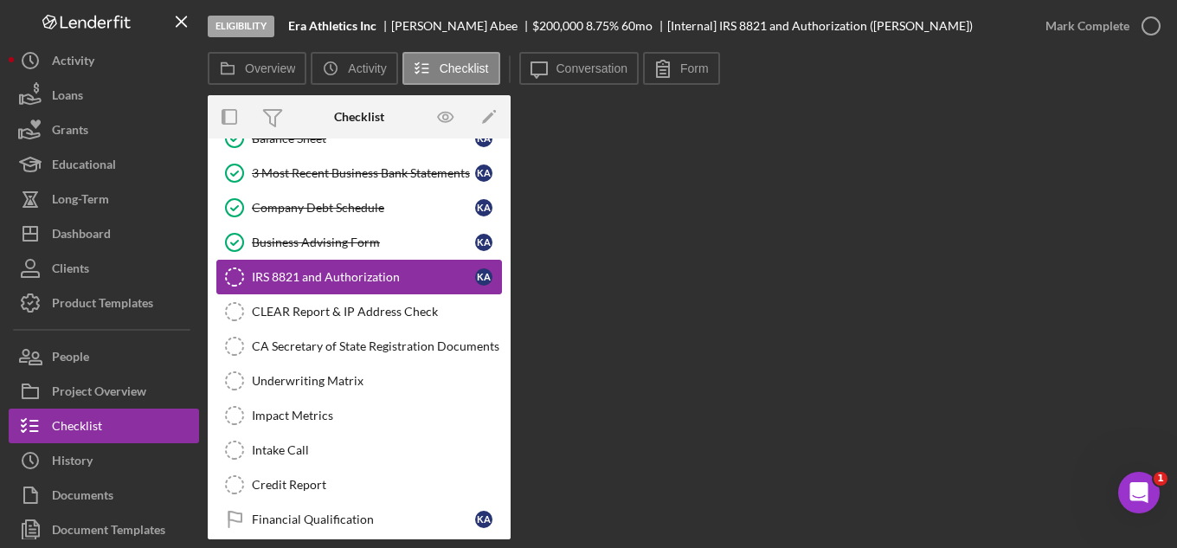
click at [345, 274] on div "IRS 8821 and Authorization" at bounding box center [363, 277] width 223 height 14
click at [339, 235] on div "Business Advising Form" at bounding box center [363, 242] width 223 height 14
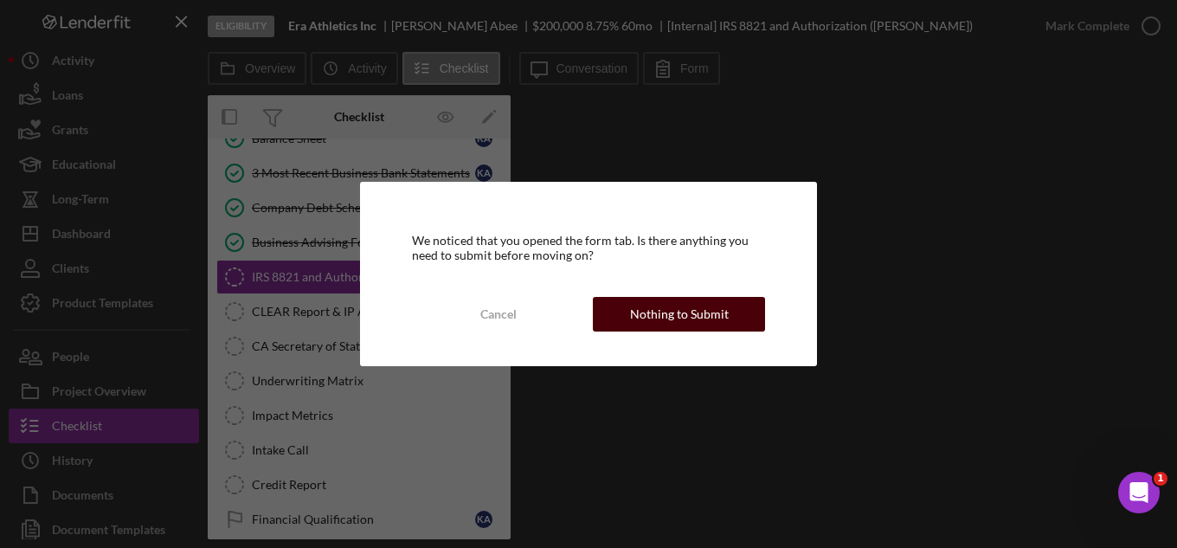
click at [677, 306] on div "Nothing to Submit" at bounding box center [679, 314] width 99 height 35
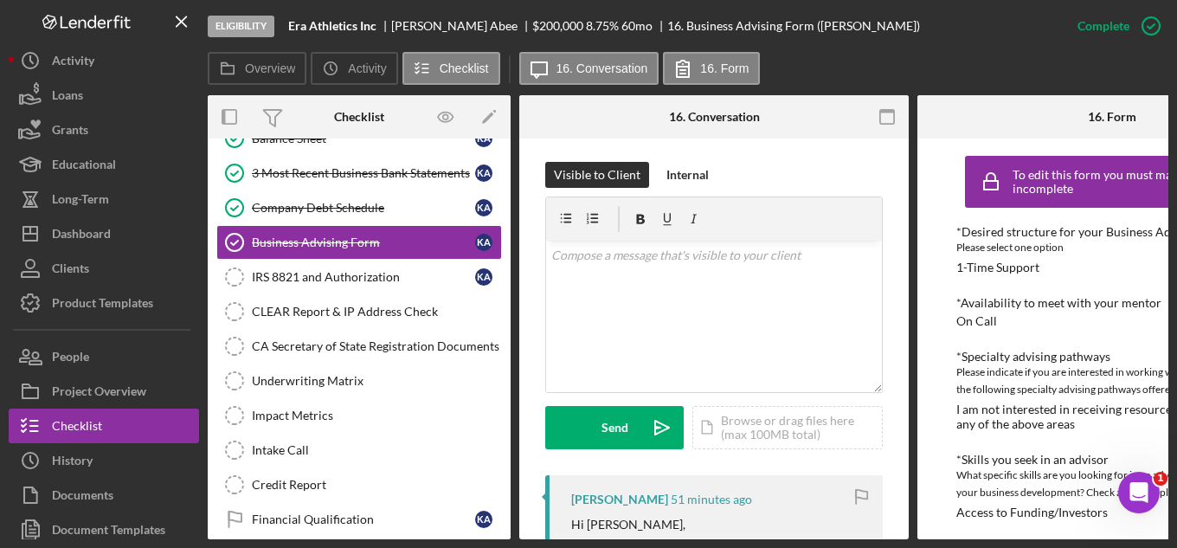
scroll to position [606, 0]
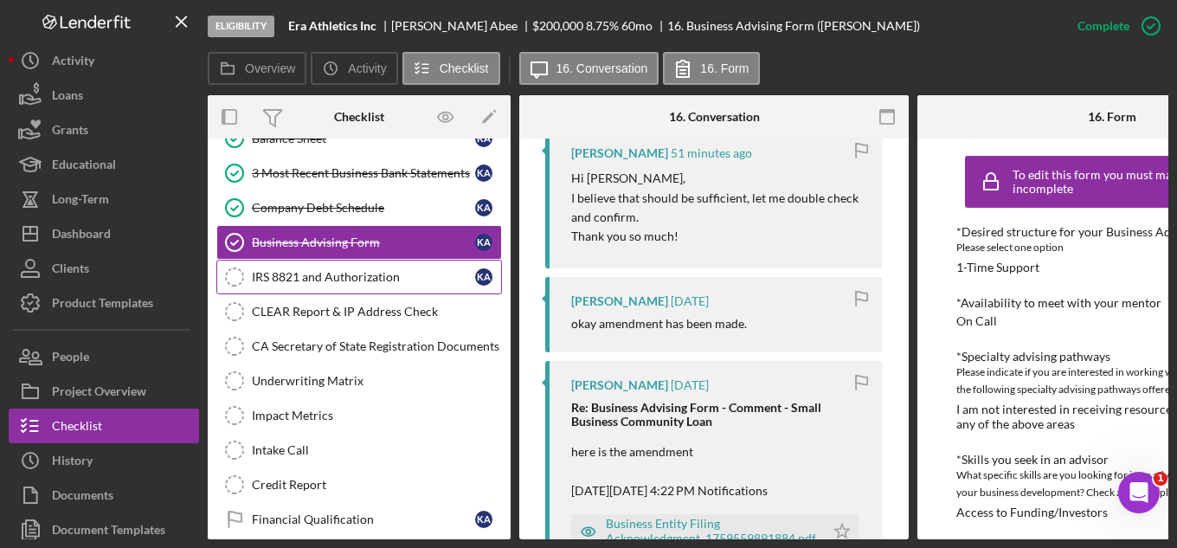
click at [293, 274] on div "IRS 8821 and Authorization" at bounding box center [363, 277] width 223 height 14
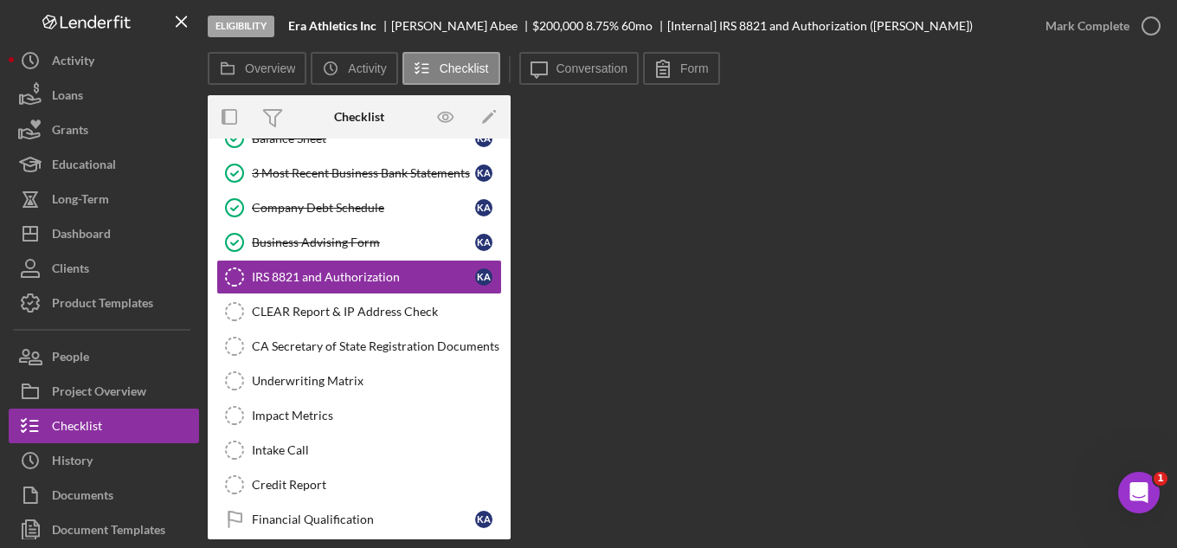
click at [356, 119] on div "Checklist" at bounding box center [359, 117] width 50 height 14
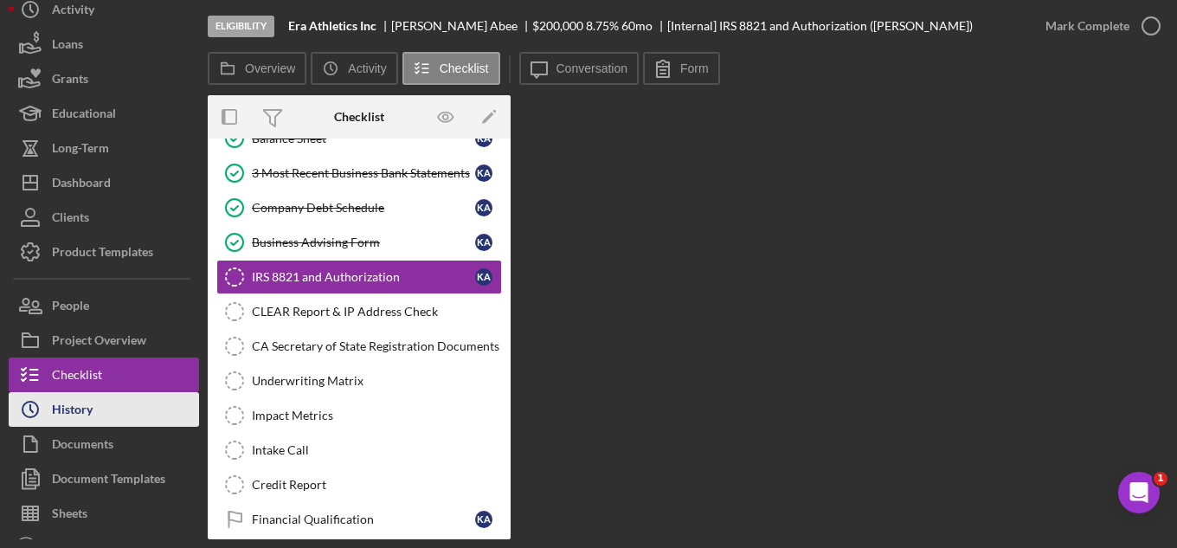
scroll to position [77, 0]
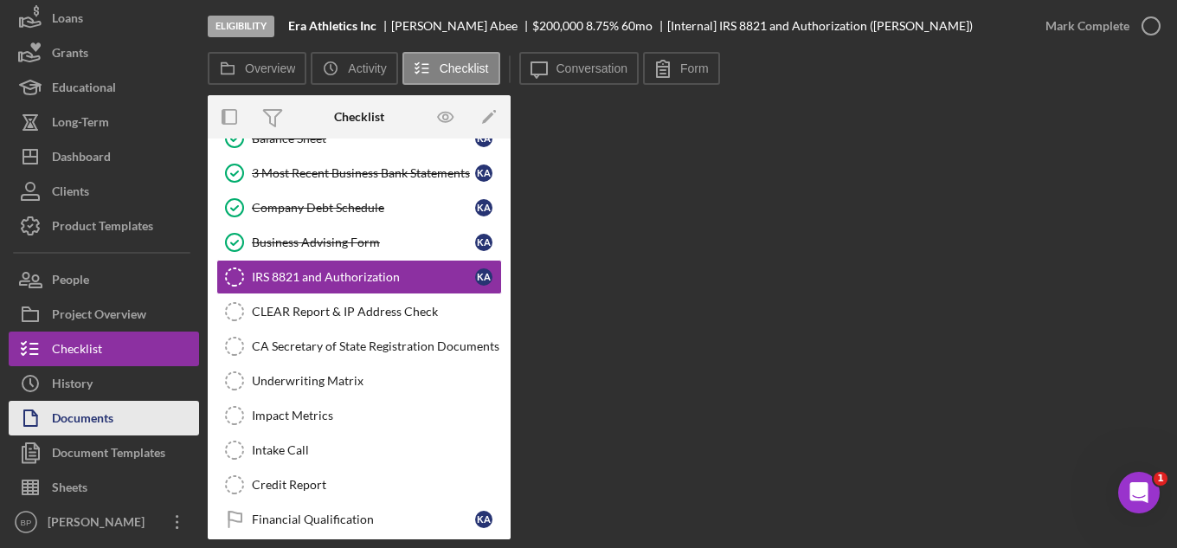
click at [113, 418] on div "Documents" at bounding box center [82, 420] width 61 height 39
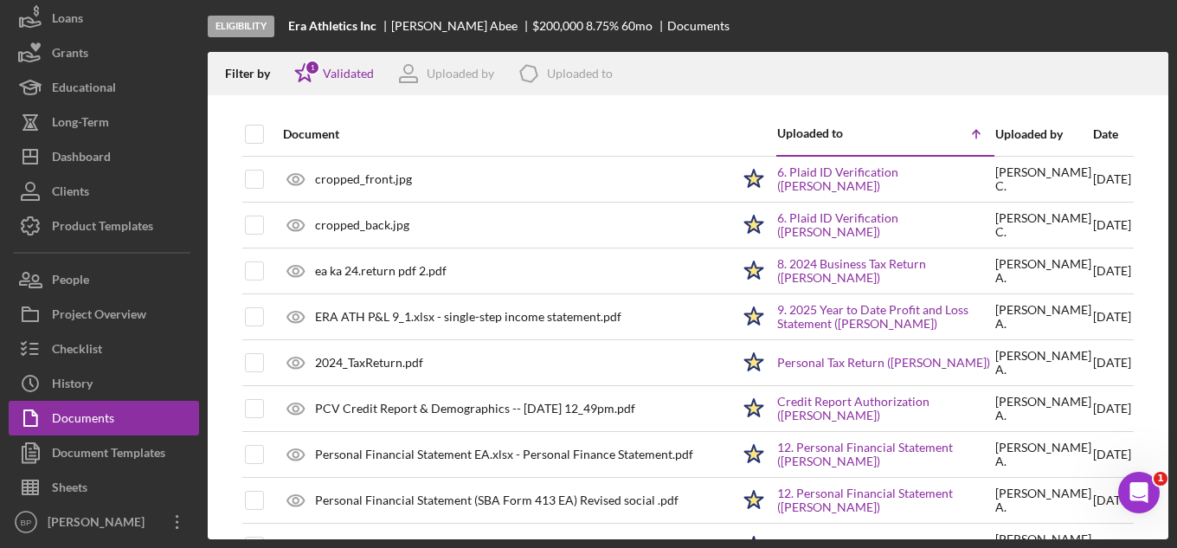
click at [1093, 127] on div "Date" at bounding box center [1112, 134] width 38 height 14
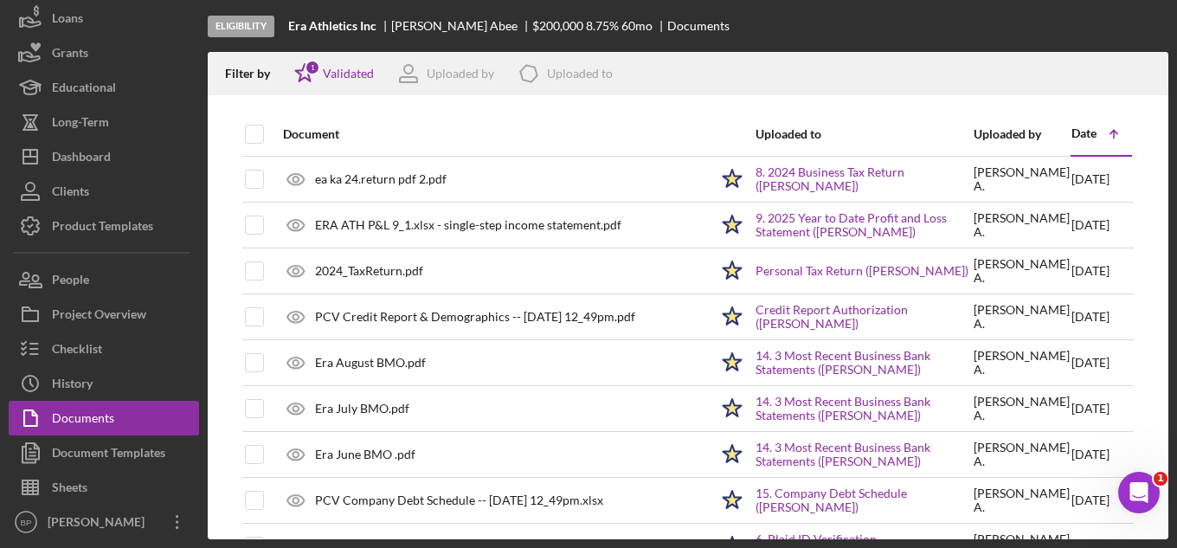
click at [1073, 127] on div "Date" at bounding box center [1084, 133] width 25 height 14
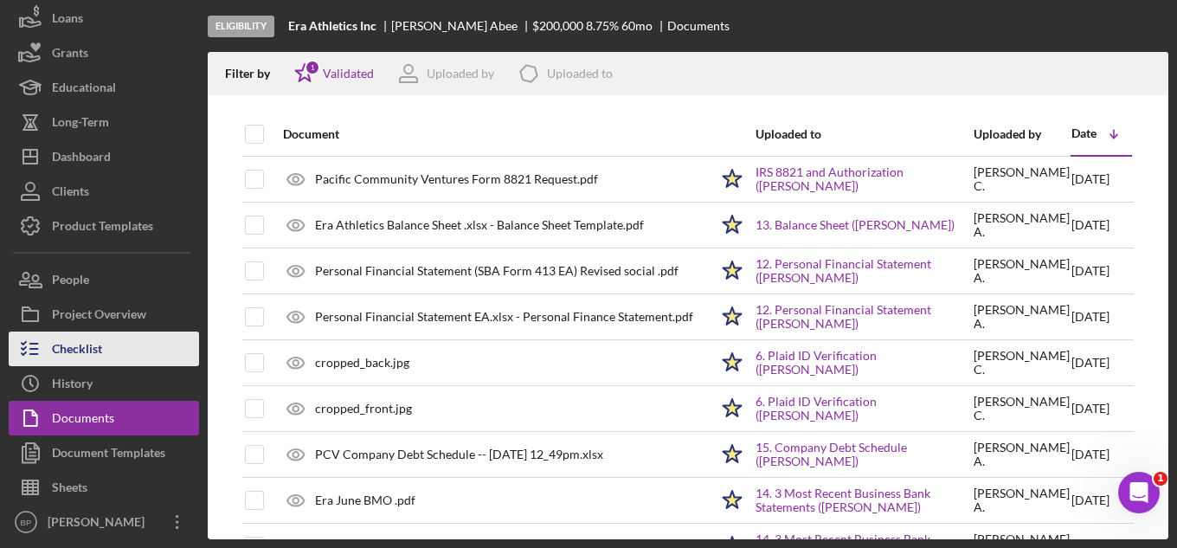
click at [87, 352] on div "Checklist" at bounding box center [77, 351] width 50 height 39
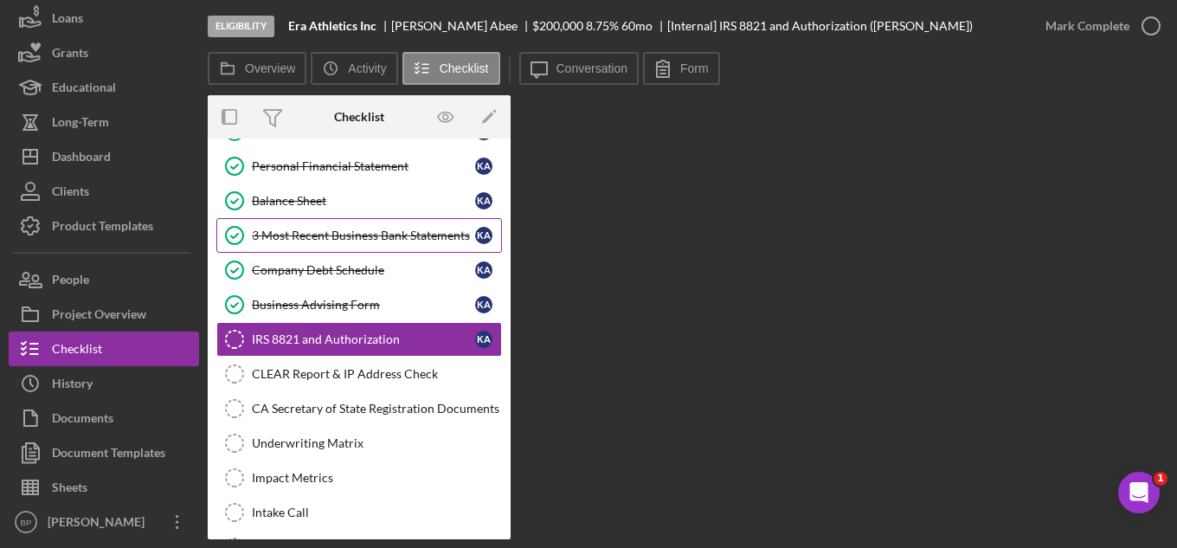
scroll to position [402, 0]
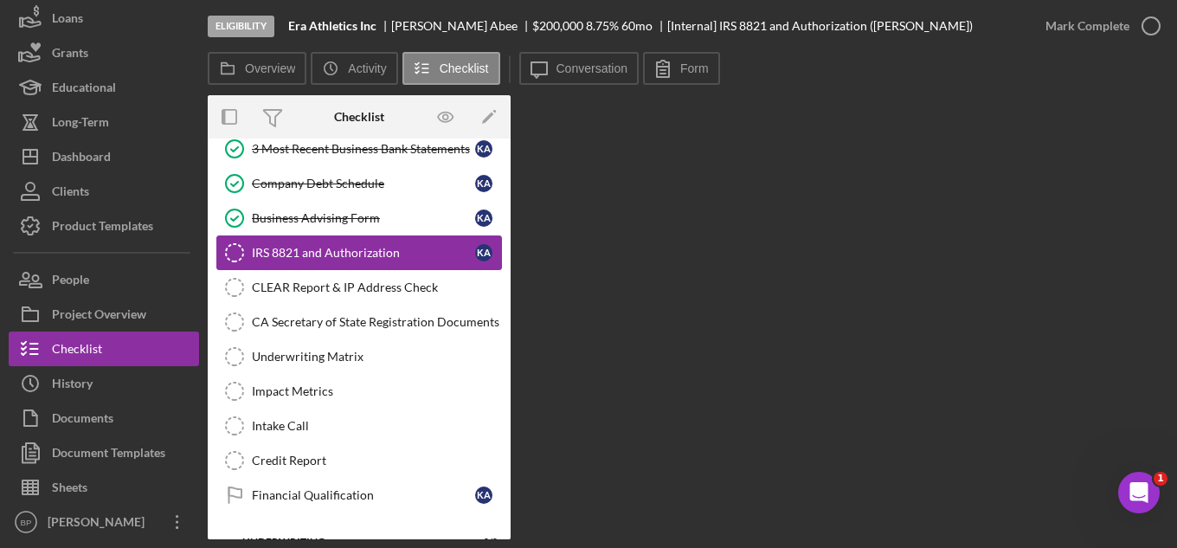
click at [336, 260] on div "IRS 8821 and Authorization" at bounding box center [363, 253] width 223 height 14
click at [364, 215] on div "Business Advising Form" at bounding box center [363, 218] width 223 height 14
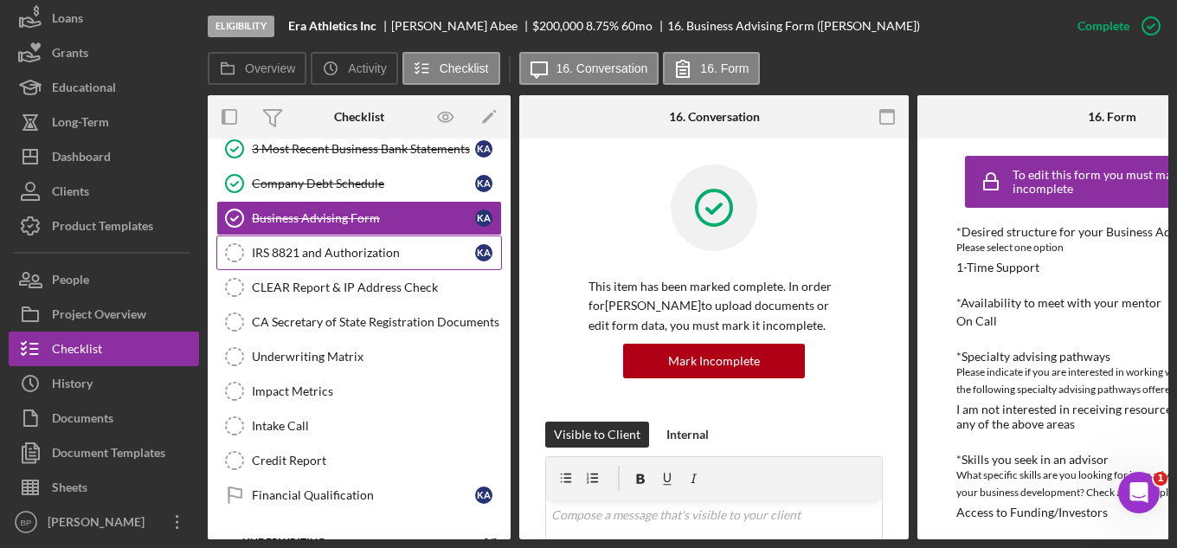
click at [365, 254] on div "IRS 8821 and Authorization" at bounding box center [363, 253] width 223 height 14
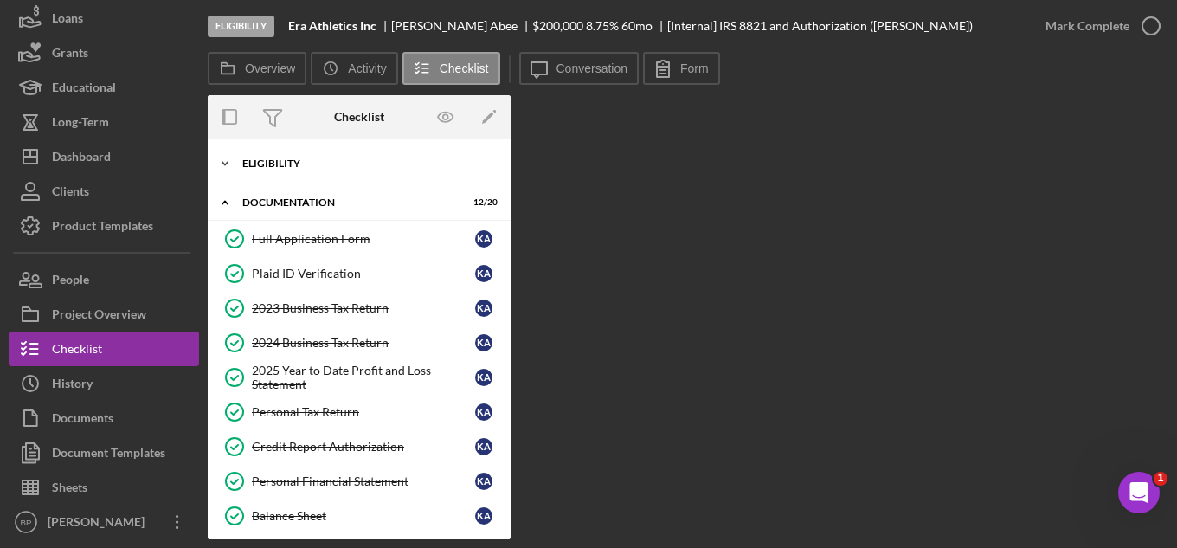
click at [263, 160] on div "Eligibility" at bounding box center [365, 163] width 247 height 10
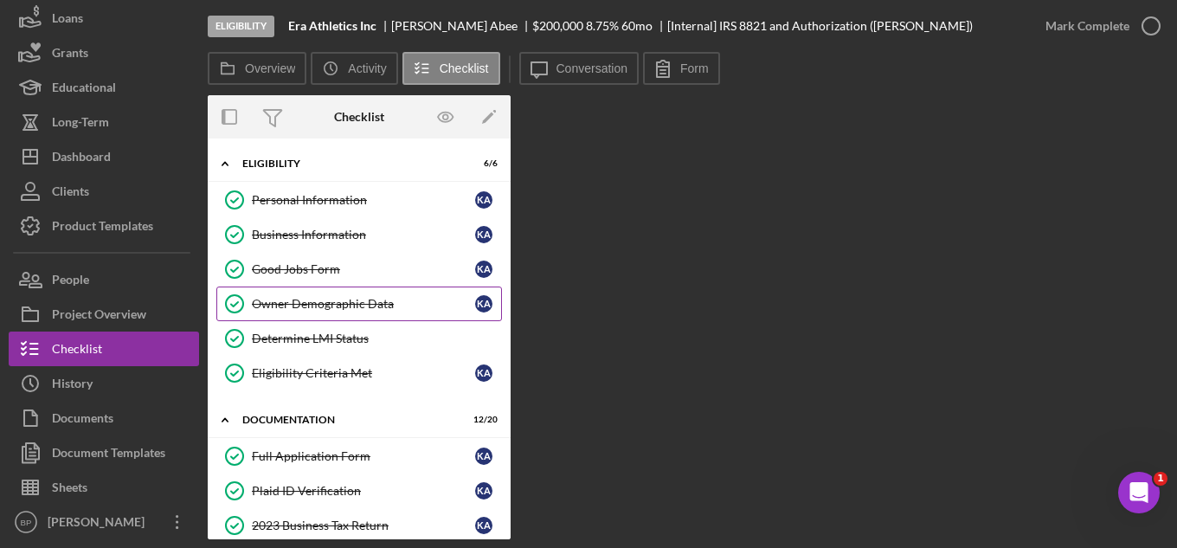
click at [304, 307] on div "Owner Demographic Data" at bounding box center [363, 304] width 223 height 14
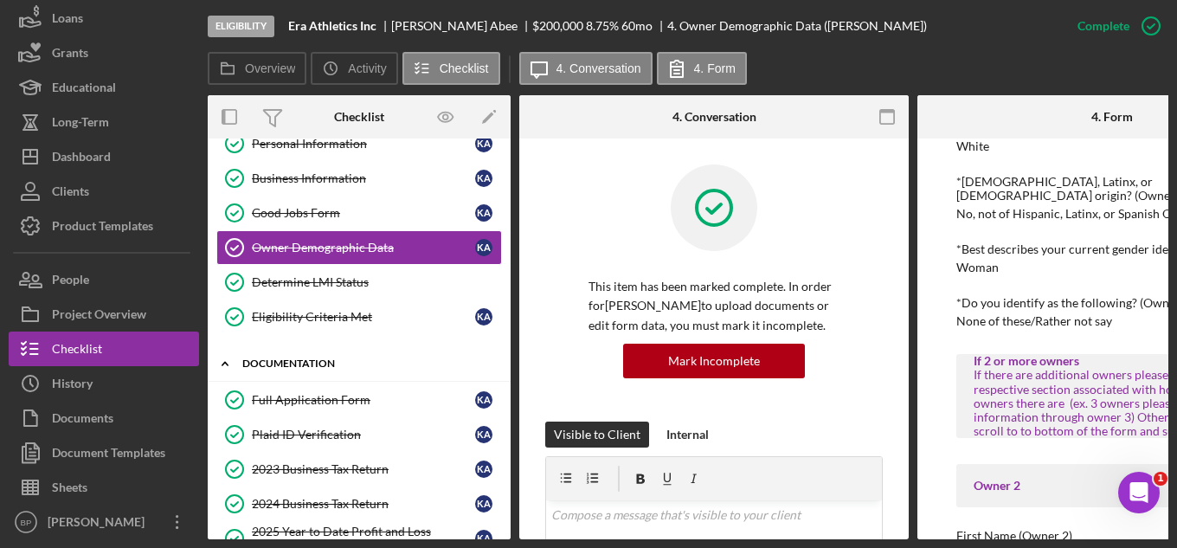
scroll to position [87, 0]
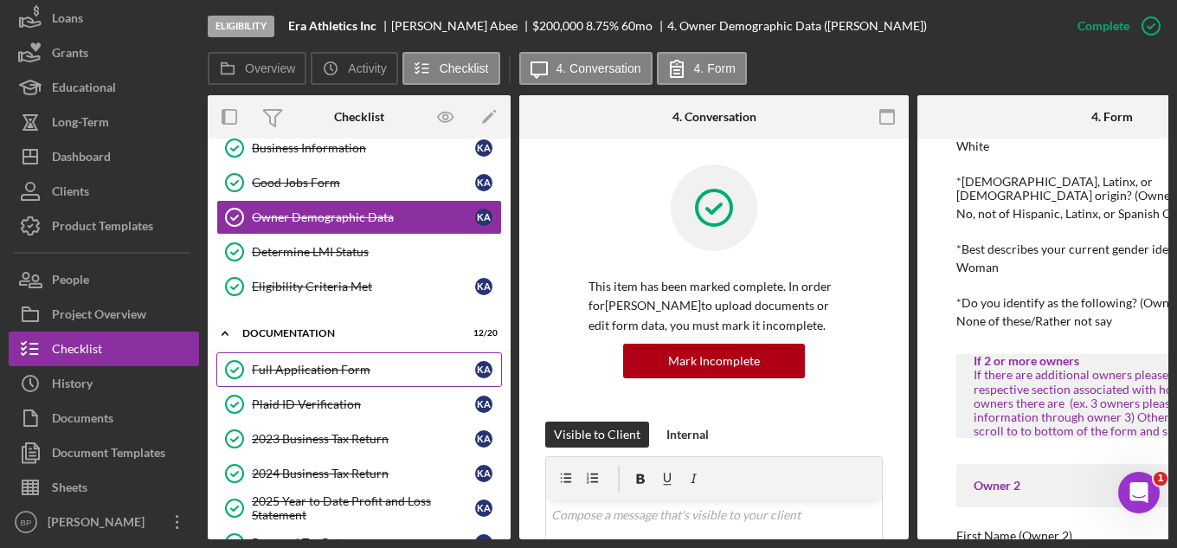
click at [377, 373] on div "Full Application Form" at bounding box center [363, 370] width 223 height 14
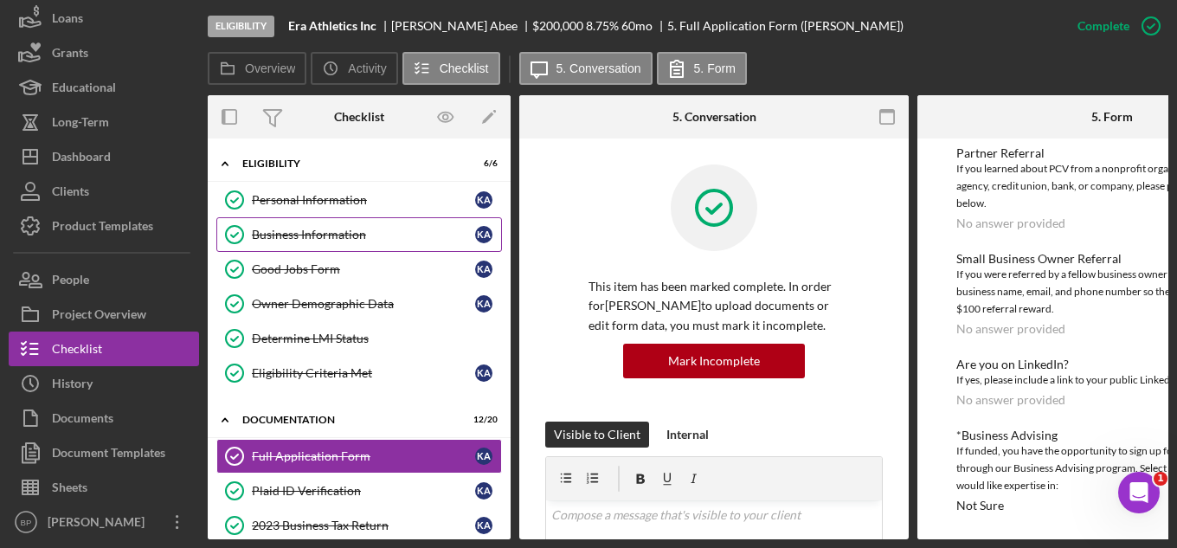
click at [314, 240] on div "Business Information" at bounding box center [363, 235] width 223 height 14
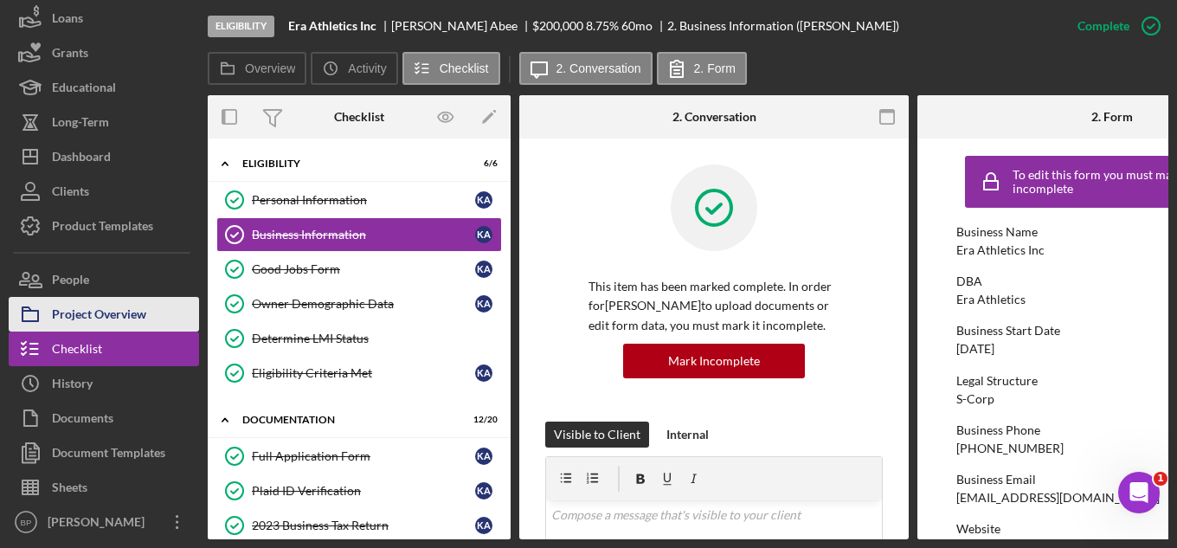
click at [95, 309] on div "Project Overview" at bounding box center [99, 316] width 94 height 39
